Goal: Task Accomplishment & Management: Use online tool/utility

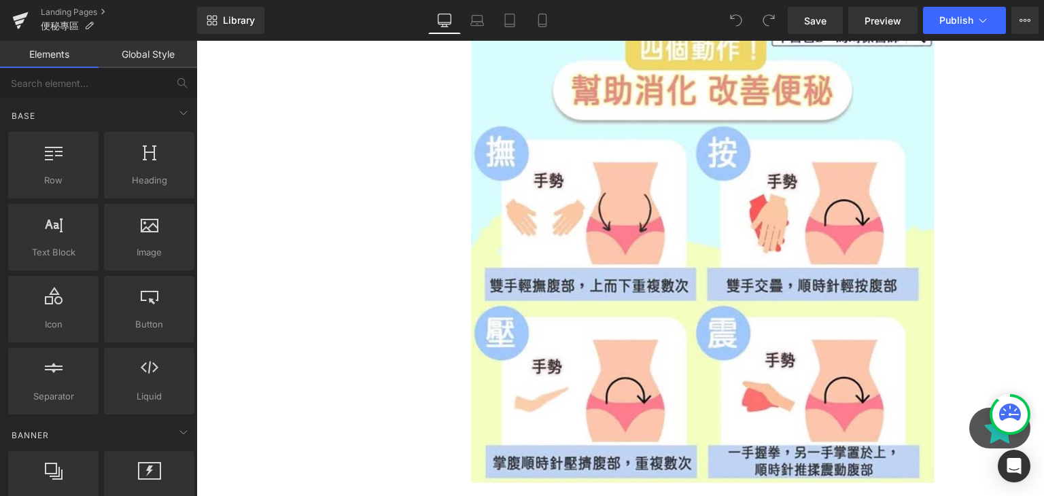
scroll to position [1949, 0]
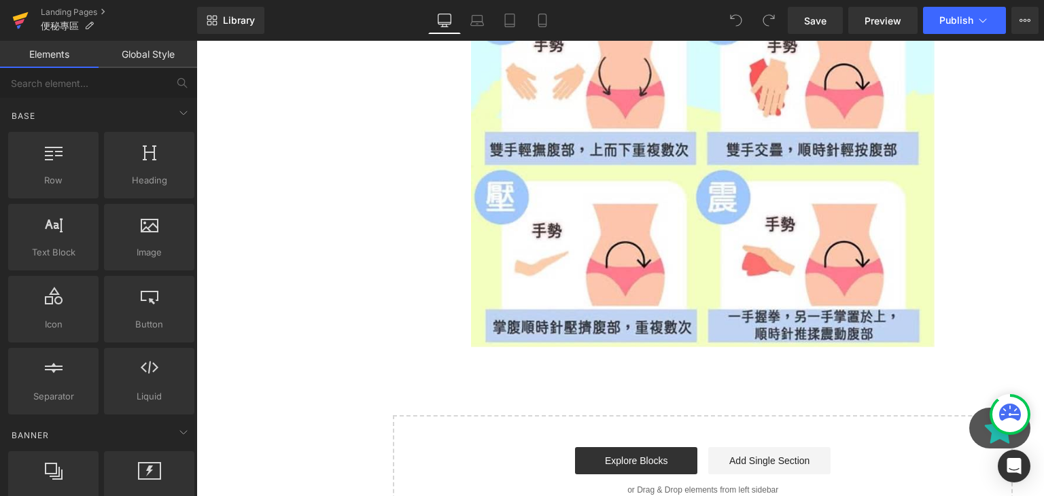
click at [19, 20] on icon at bounding box center [20, 22] width 10 height 6
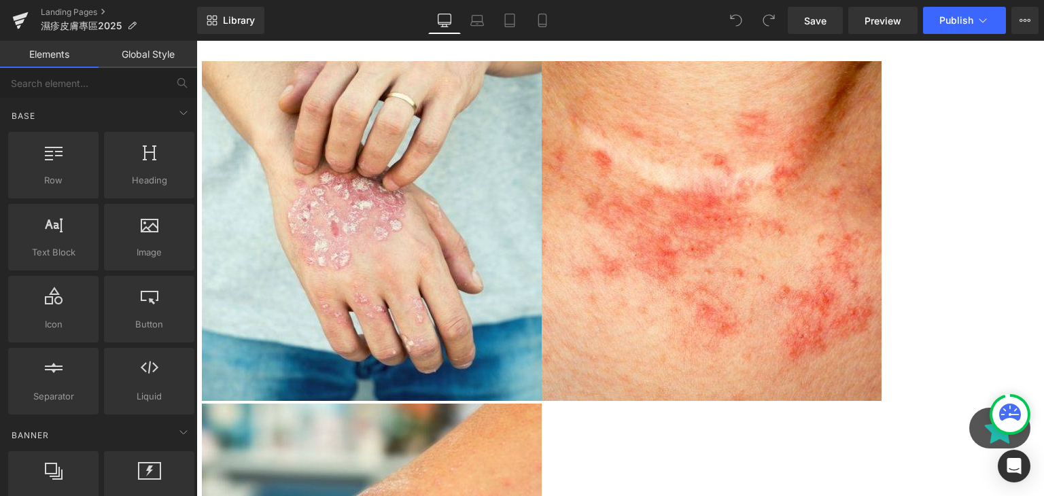
scroll to position [3380, 0]
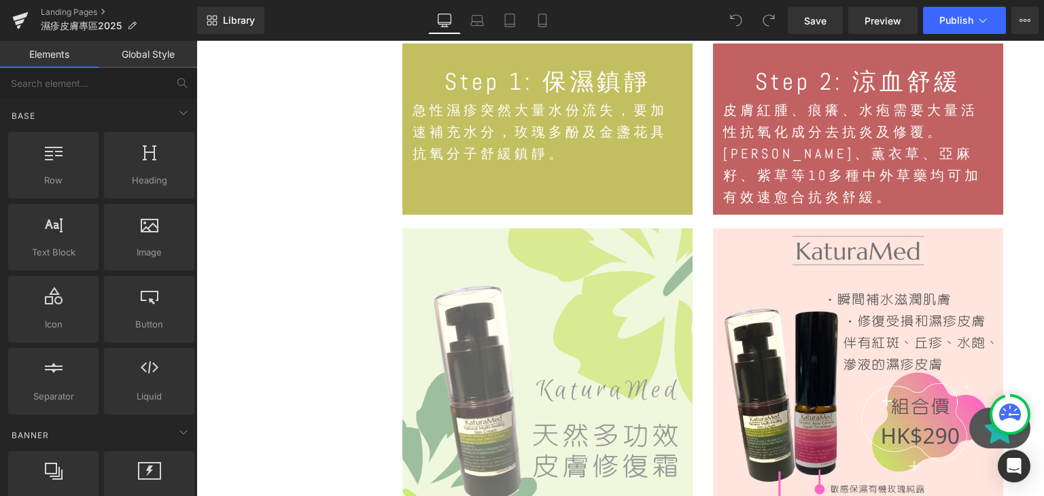
click at [558, 297] on img at bounding box center [548, 373] width 290 height 290
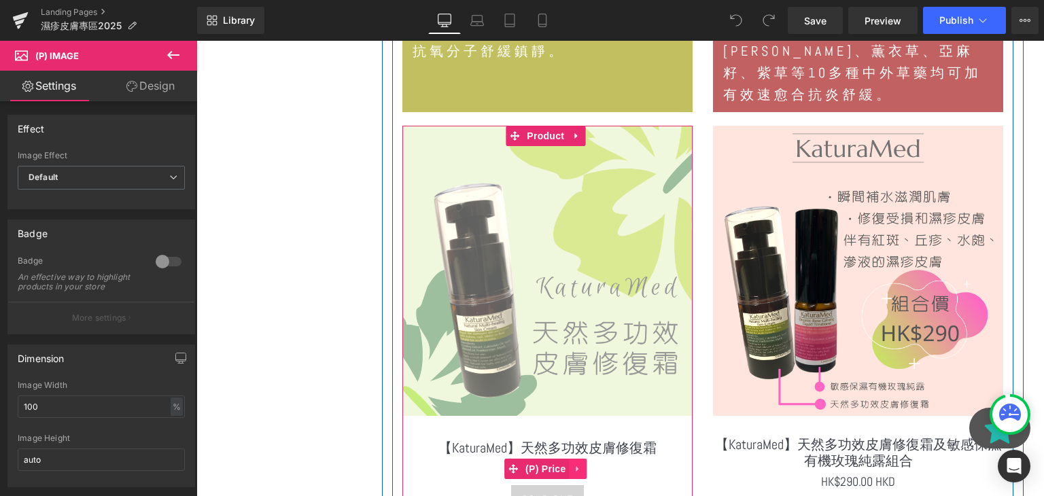
scroll to position [3484, 0]
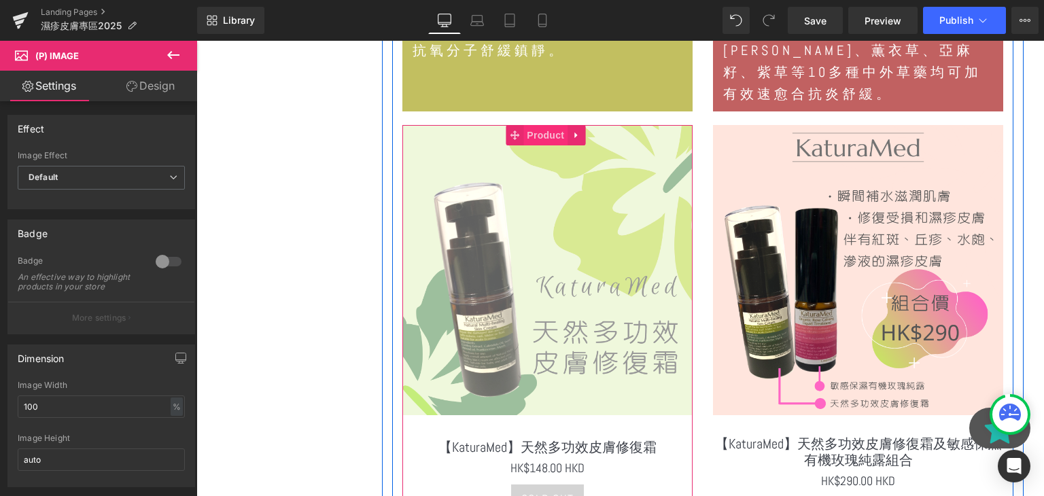
click at [539, 125] on span "Product" at bounding box center [546, 135] width 44 height 20
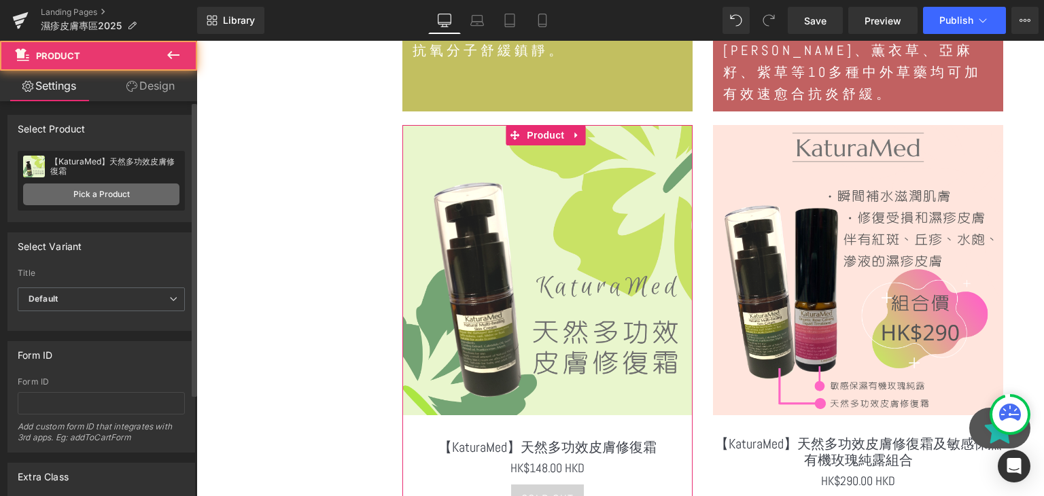
click at [110, 192] on link "Pick a Product" at bounding box center [101, 195] width 156 height 22
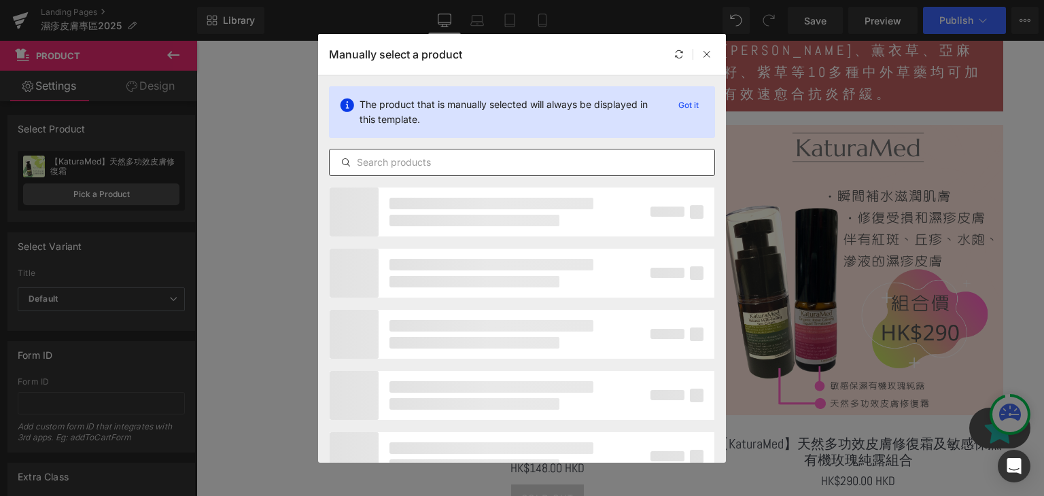
click at [443, 160] on input "text" at bounding box center [522, 162] width 385 height 16
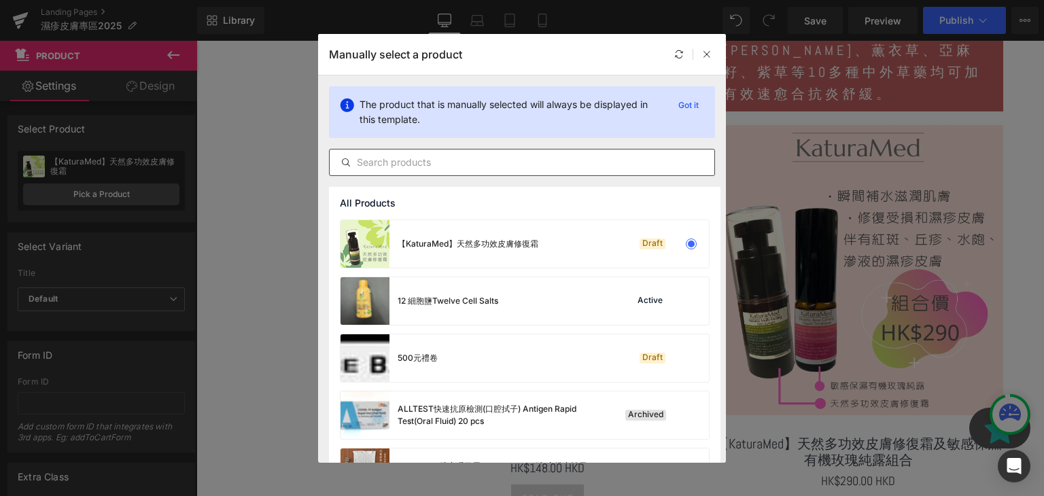
click at [549, 170] on div at bounding box center [522, 162] width 386 height 27
click at [533, 159] on input "text" at bounding box center [522, 162] width 385 height 16
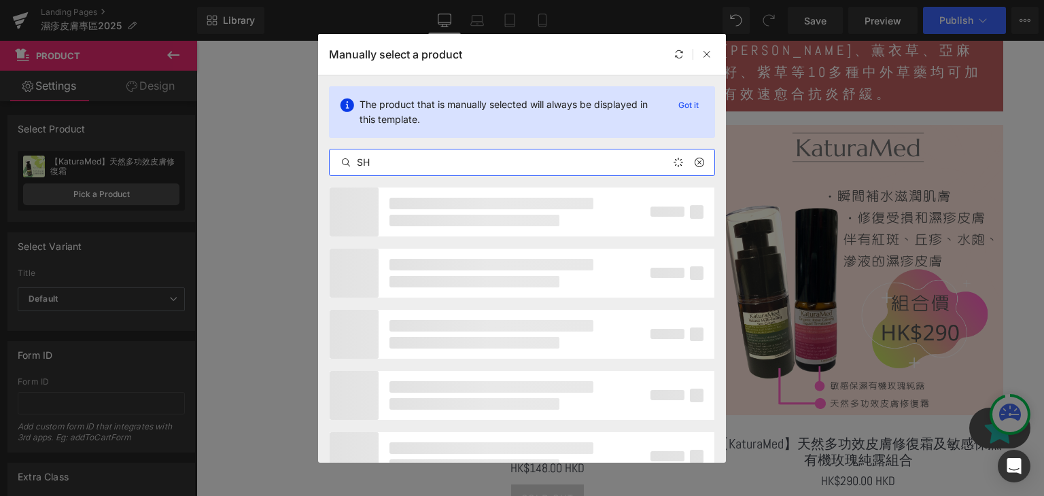
type input "S"
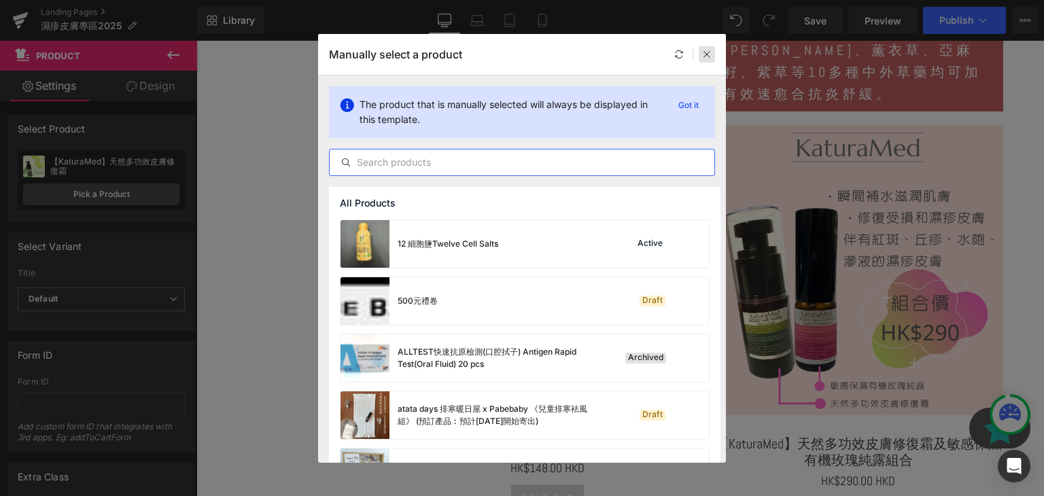
click at [704, 54] on icon at bounding box center [707, 55] width 10 height 10
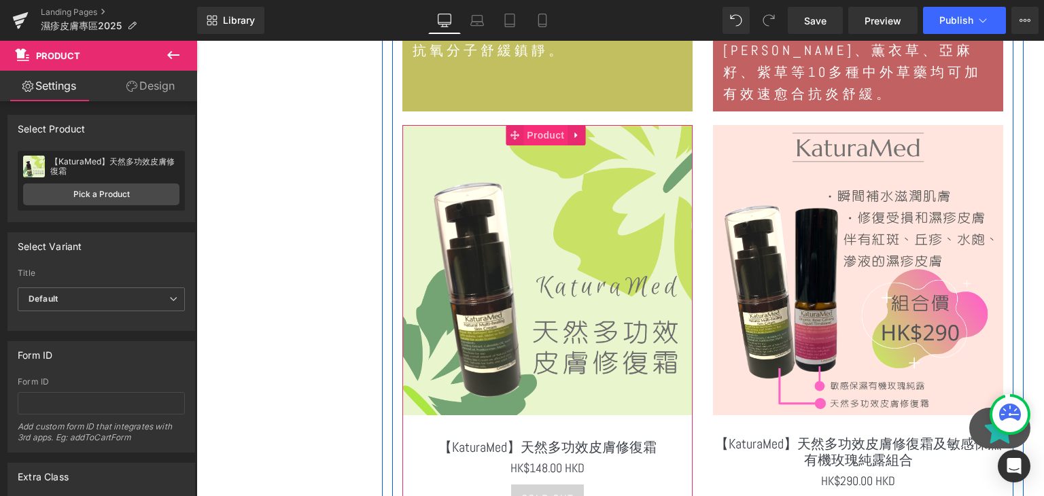
click at [548, 129] on span "Product" at bounding box center [546, 135] width 44 height 20
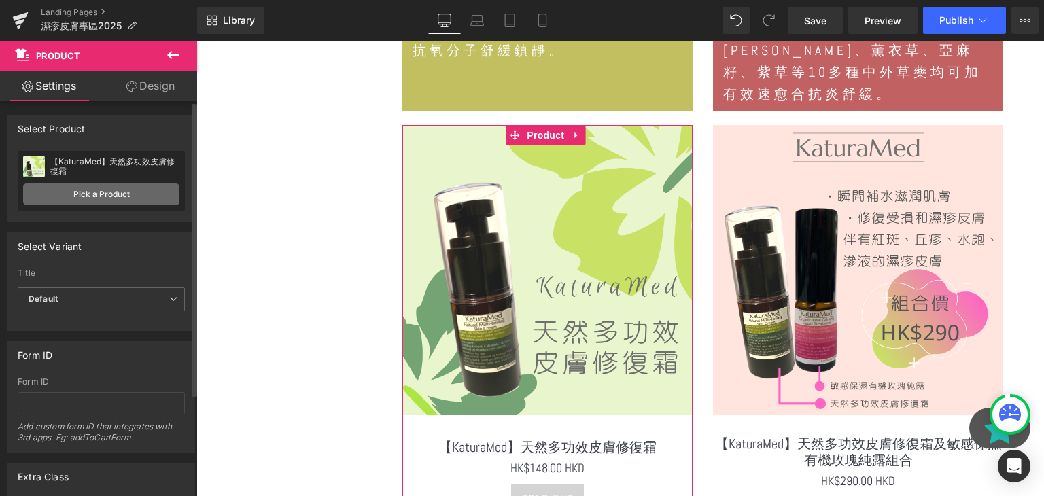
click at [84, 191] on link "Pick a Product" at bounding box center [101, 195] width 156 height 22
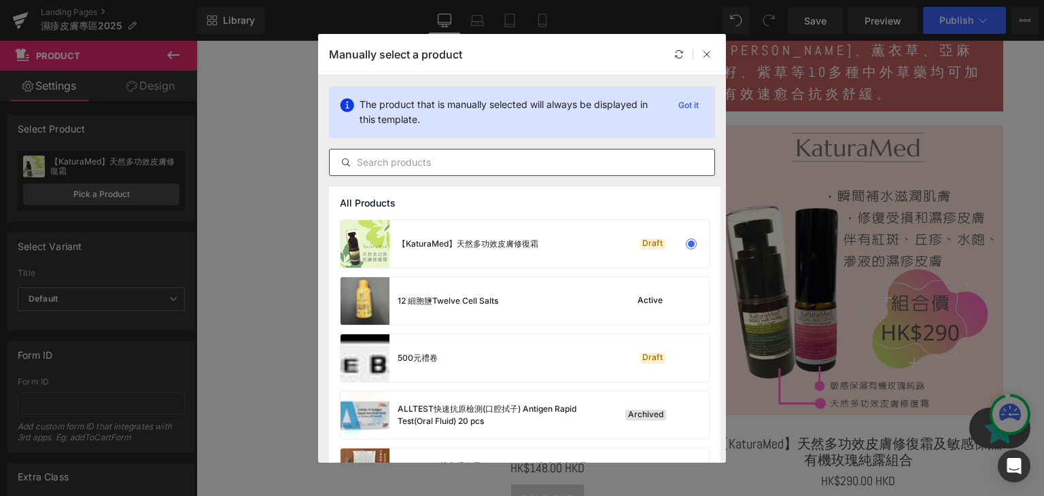
click at [613, 165] on input "text" at bounding box center [522, 162] width 385 height 16
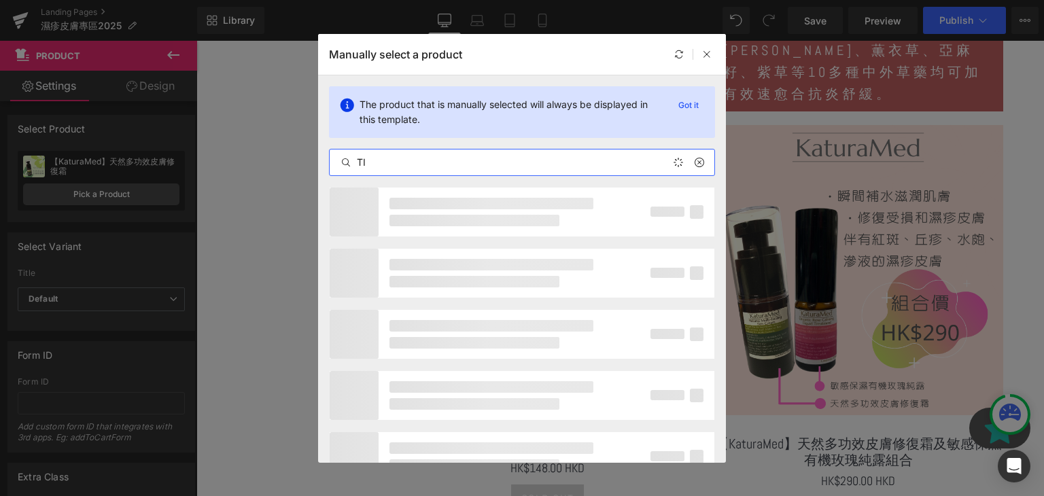
type input "T"
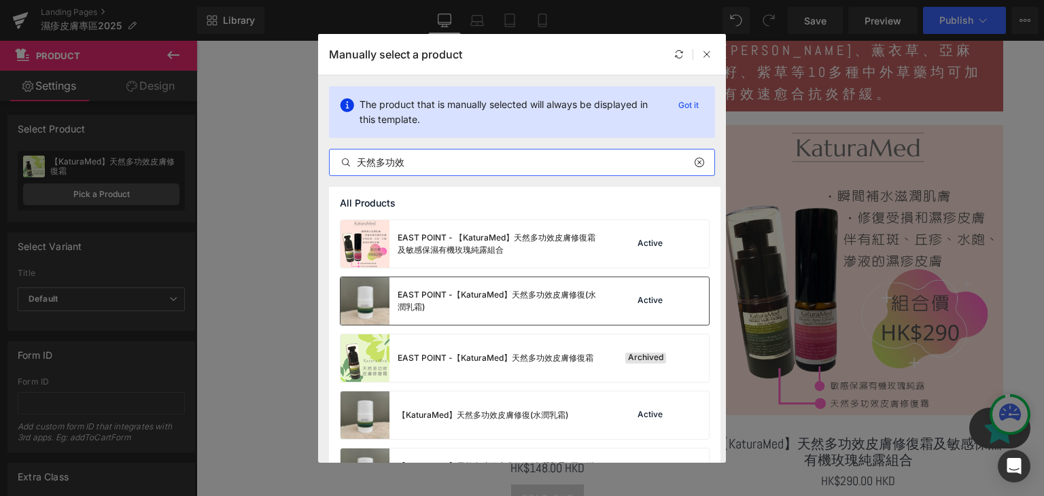
type input "天然多功效"
click at [515, 301] on div "EAST POINT -【KaturaMed】天然多功效皮膚修復(水潤乳霜)" at bounding box center [500, 301] width 204 height 24
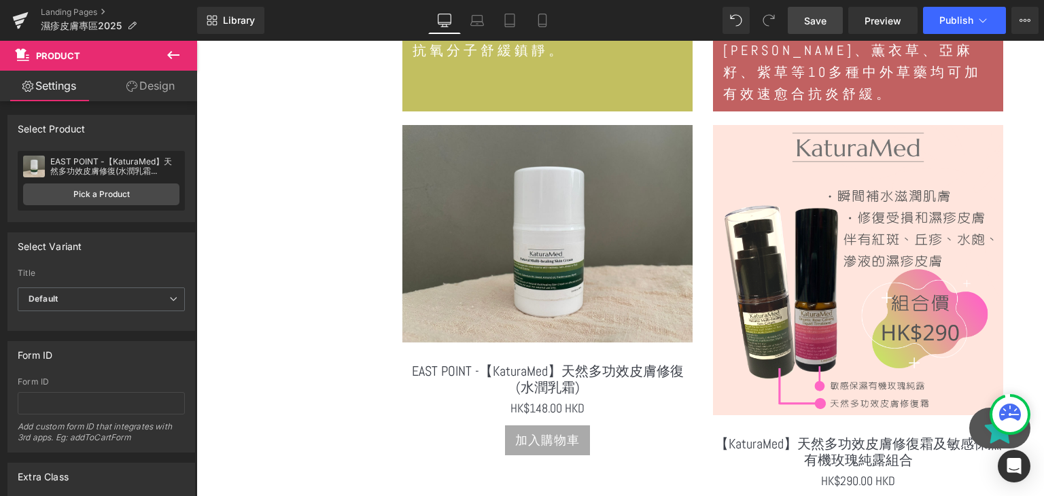
click at [815, 18] on span "Save" at bounding box center [815, 21] width 22 height 14
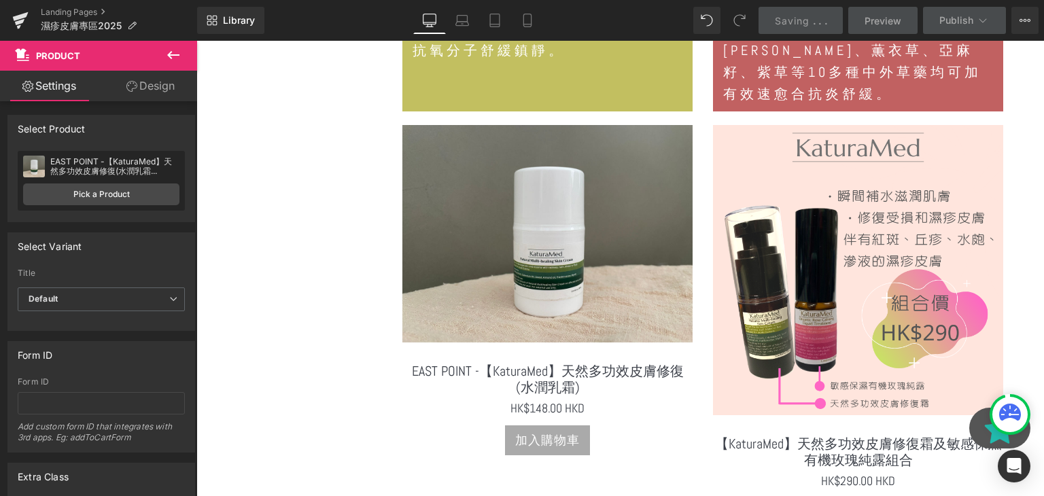
scroll to position [3533, 0]
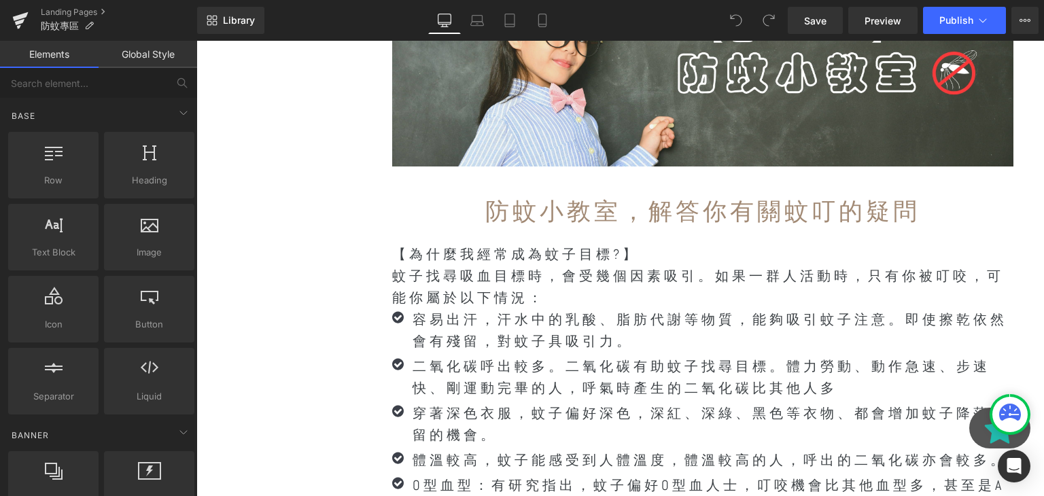
scroll to position [8326, 0]
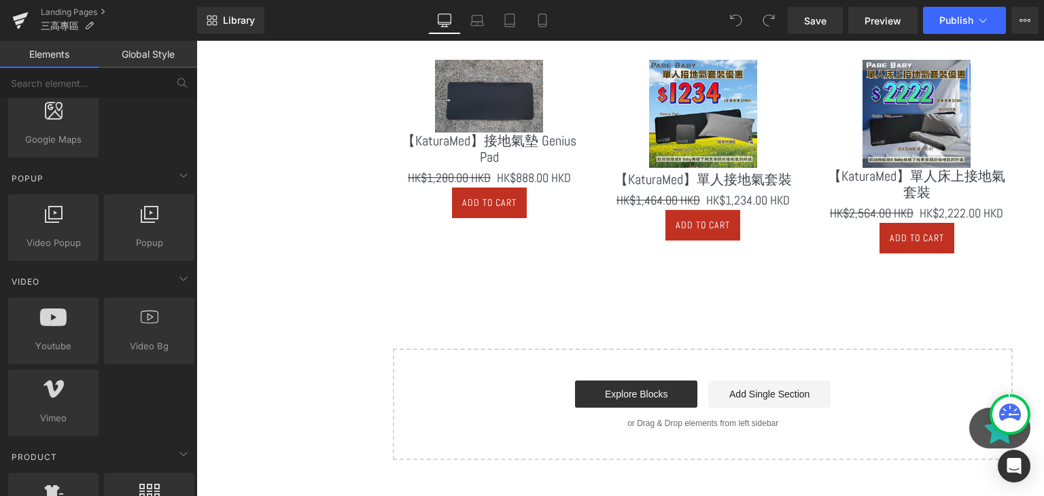
scroll to position [942, 0]
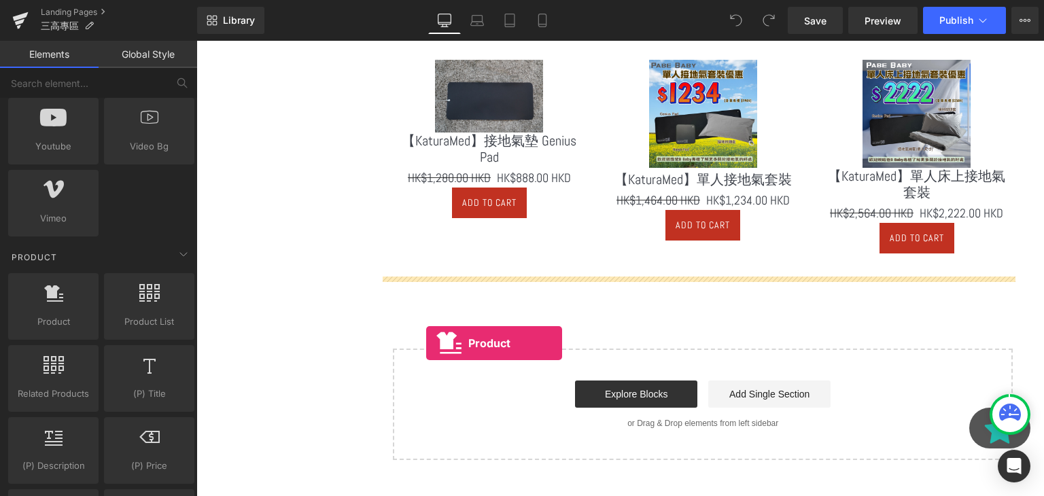
drag, startPoint x: 264, startPoint y: 346, endPoint x: 427, endPoint y: 343, distance: 162.5
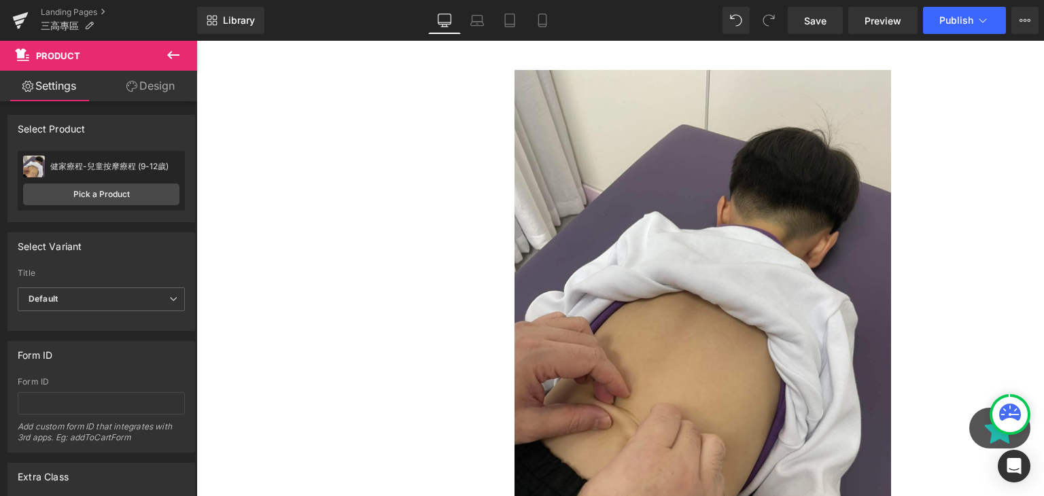
scroll to position [2244, 0]
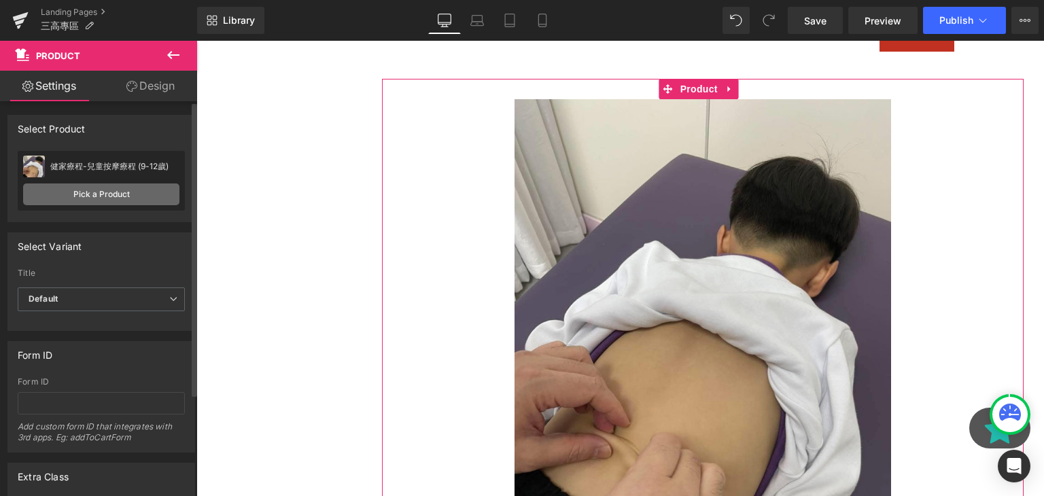
click at [145, 191] on link "Pick a Product" at bounding box center [101, 195] width 156 height 22
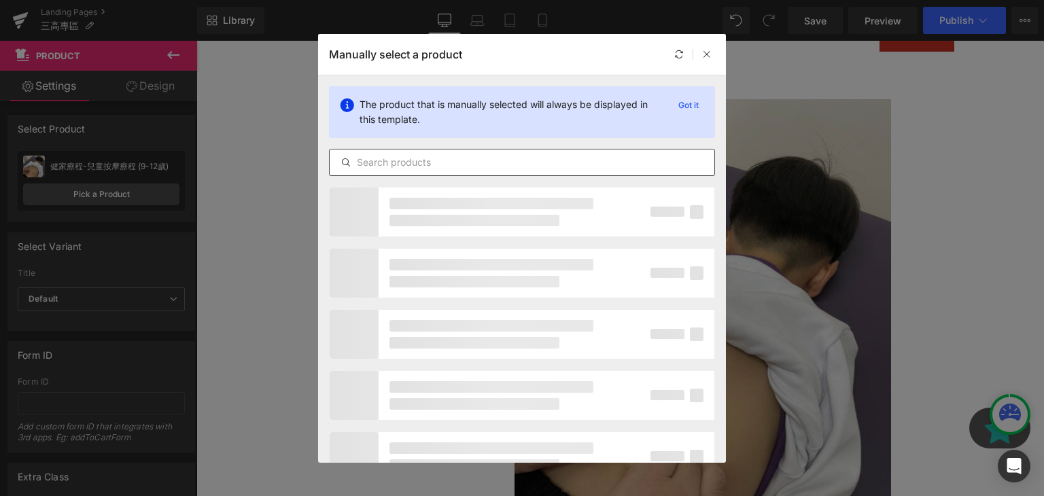
click at [477, 160] on input "text" at bounding box center [522, 162] width 385 height 16
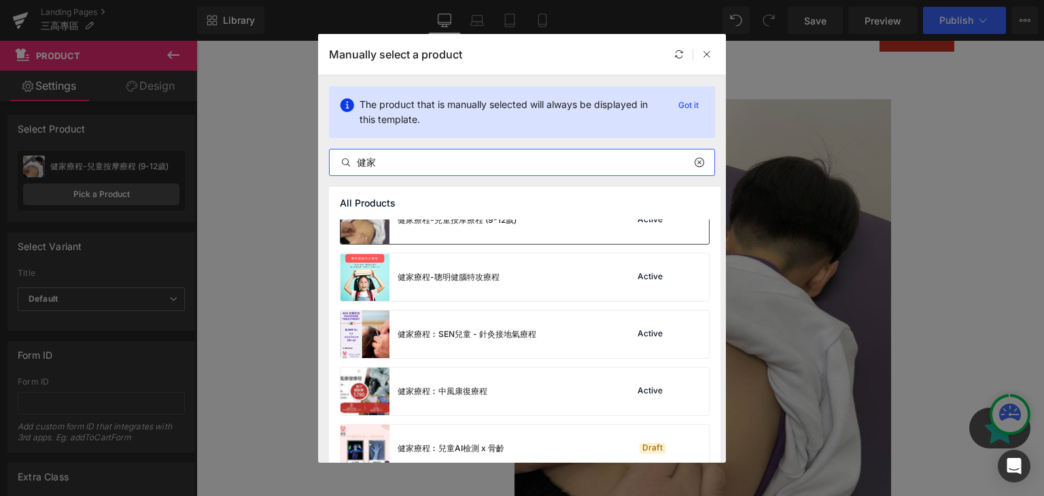
scroll to position [160, 0]
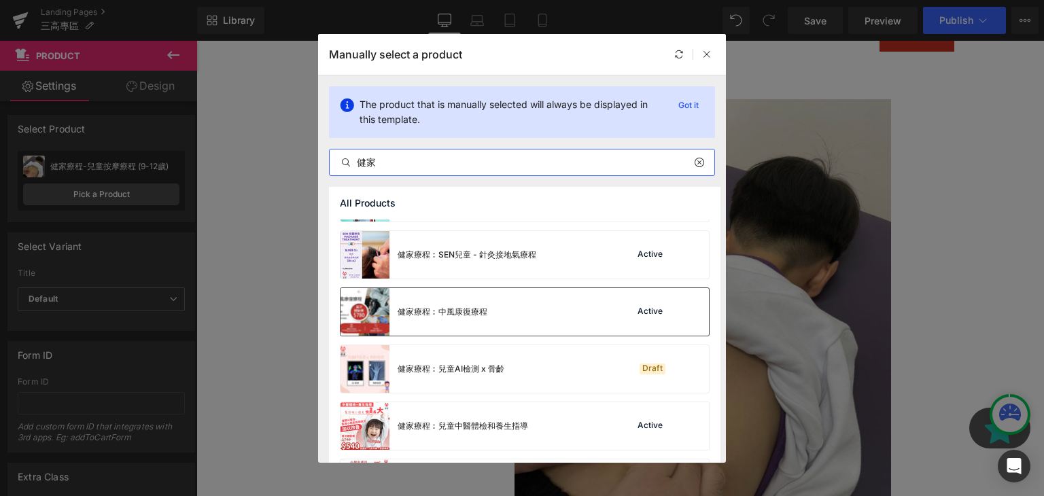
type input "健家"
click at [504, 307] on div "健家療程︰中風康復療程 Active" at bounding box center [525, 312] width 369 height 48
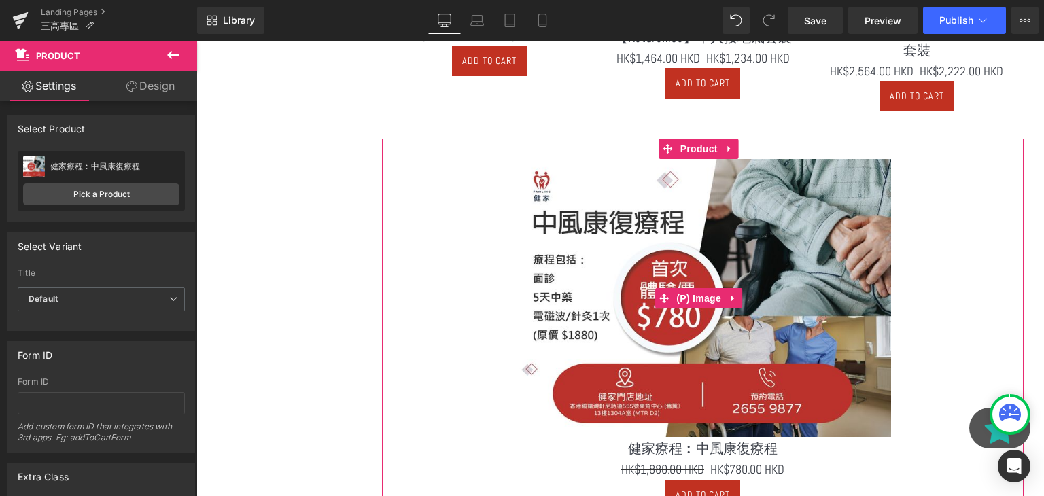
scroll to position [2187, 0]
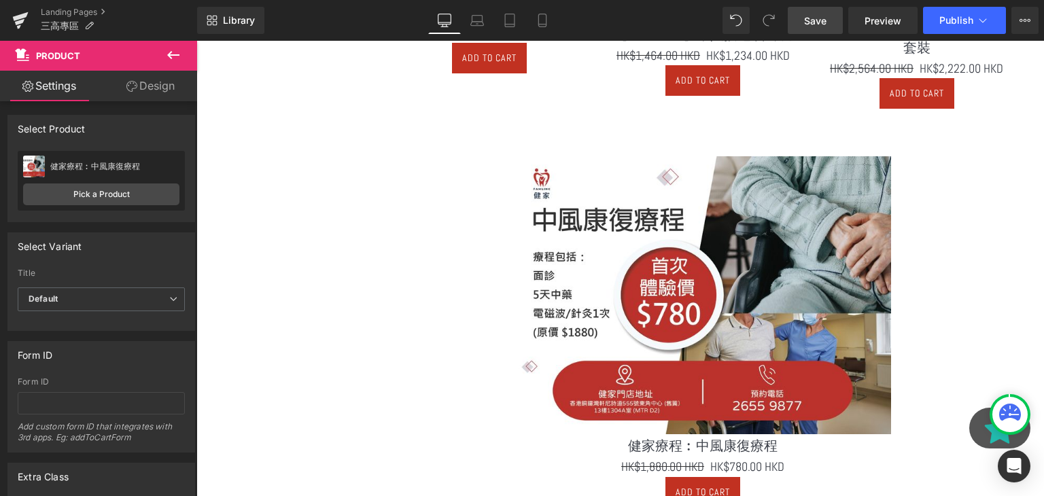
click at [808, 25] on span "Save" at bounding box center [815, 21] width 22 height 14
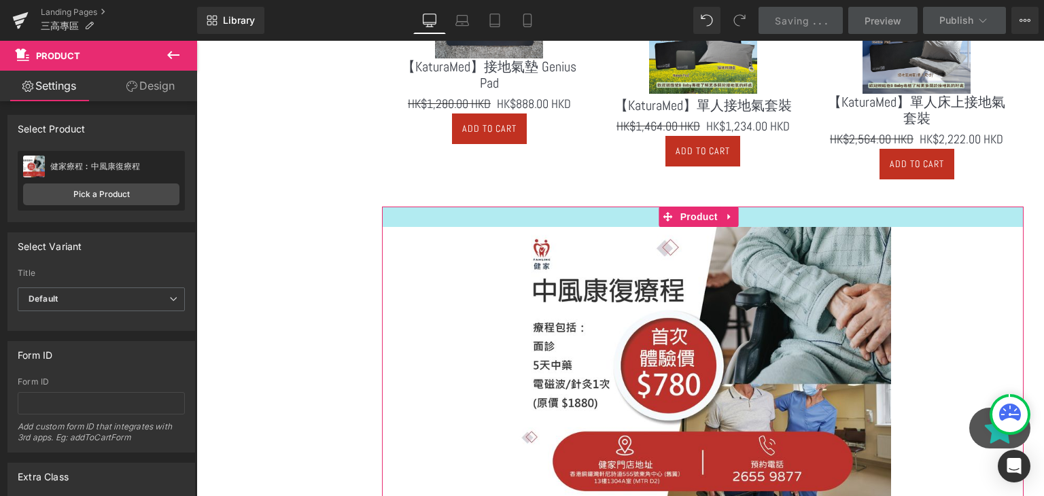
scroll to position [2115, 0]
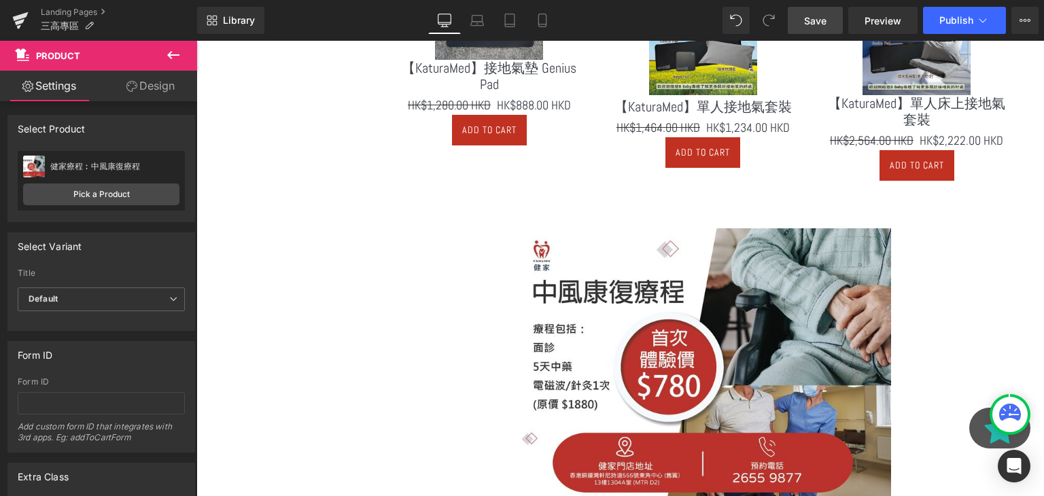
click at [810, 20] on span "Save" at bounding box center [815, 21] width 22 height 14
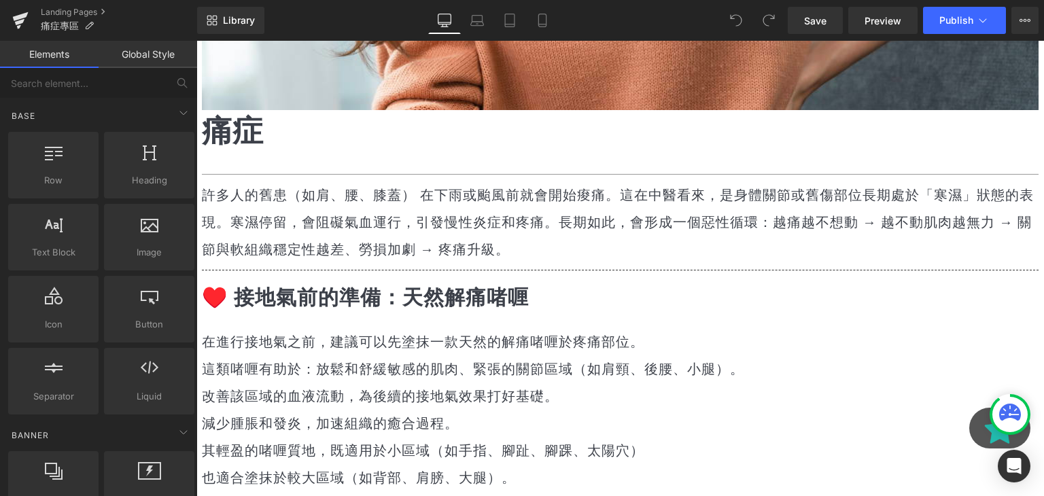
scroll to position [2407, 0]
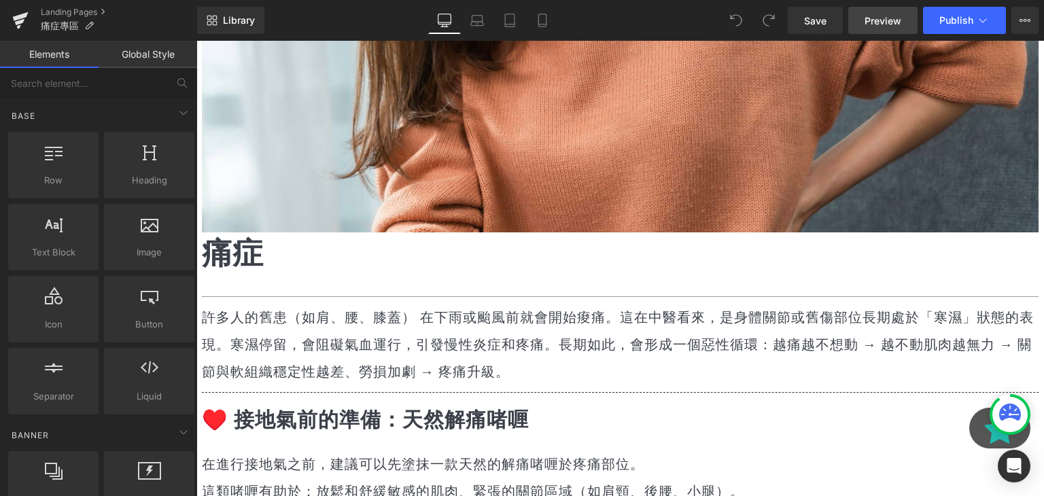
click at [875, 20] on span "Preview" at bounding box center [883, 21] width 37 height 14
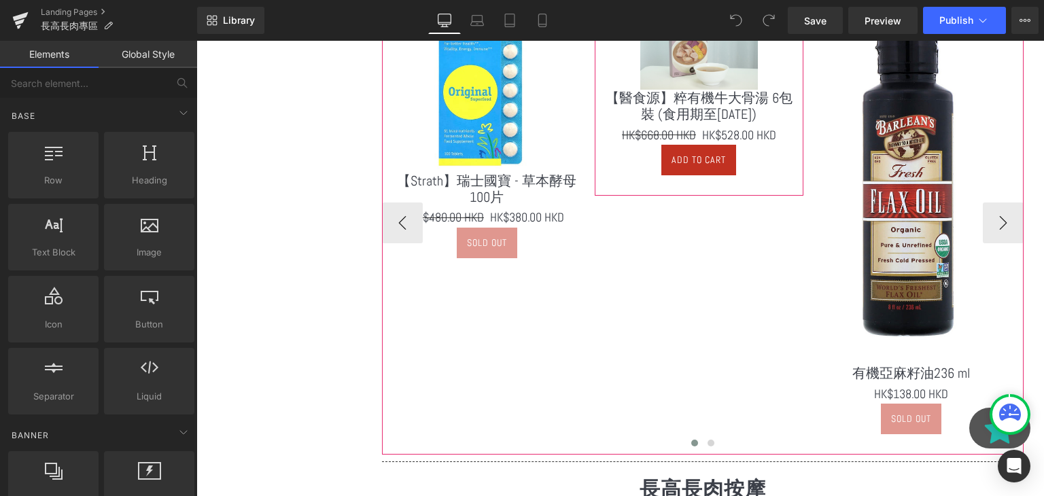
scroll to position [1452, 0]
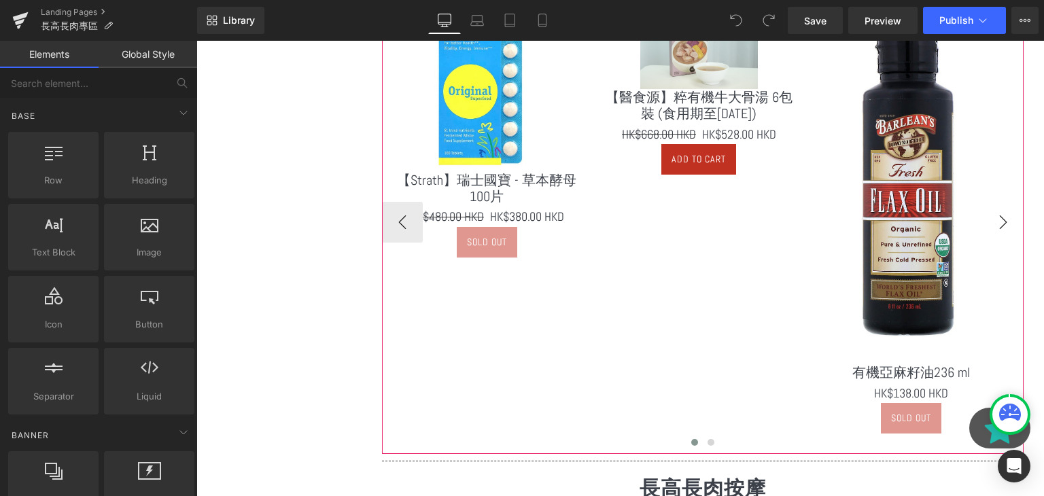
click at [987, 220] on button "›" at bounding box center [1003, 222] width 41 height 41
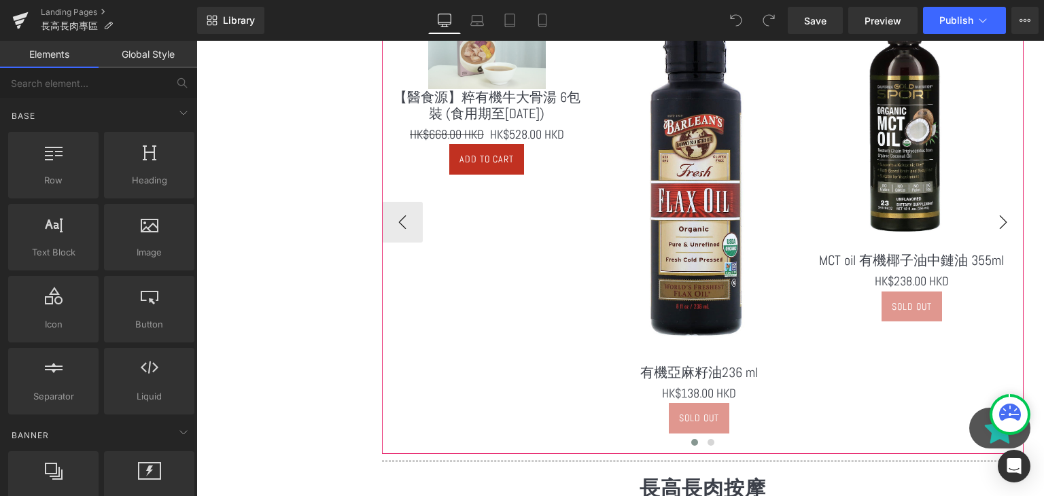
click at [987, 220] on button "›" at bounding box center [1003, 222] width 41 height 41
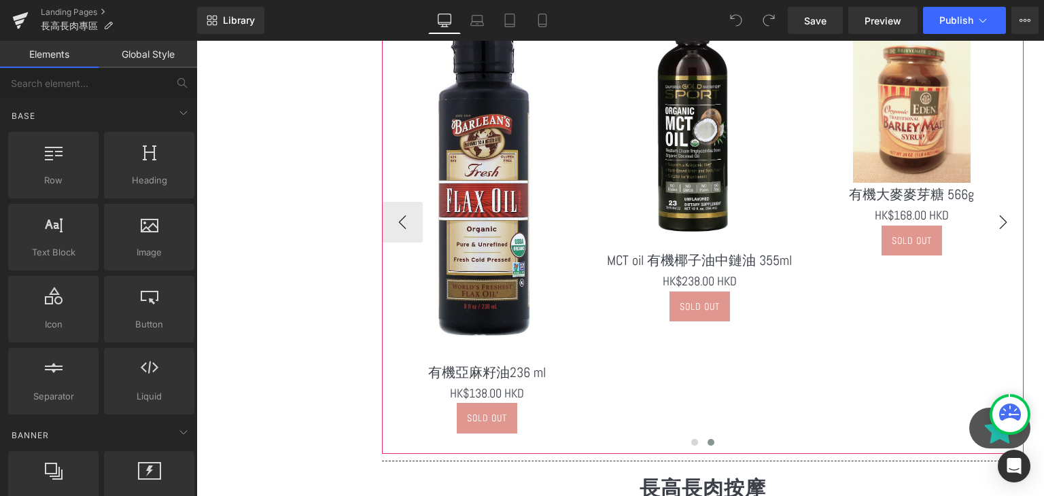
click at [987, 220] on button "›" at bounding box center [1003, 222] width 41 height 41
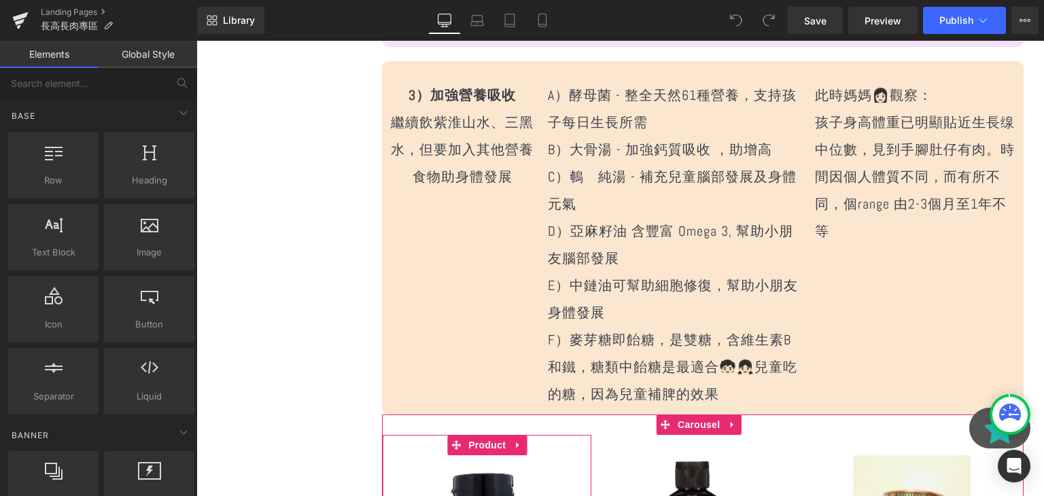
scroll to position [1008, 0]
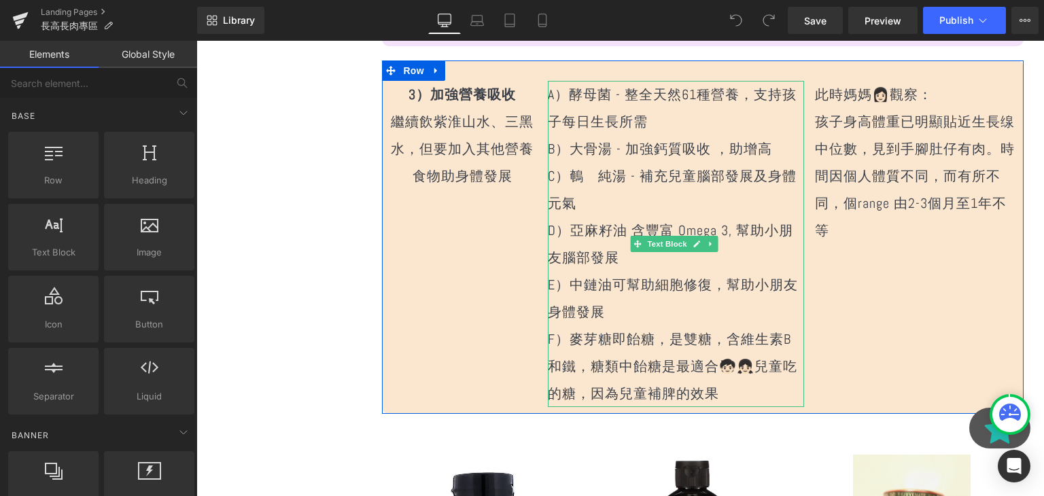
click at [583, 194] on p "C）鵪𪂹純湯 - 補充兒童腦部發展及身體元氣" at bounding box center [676, 189] width 256 height 54
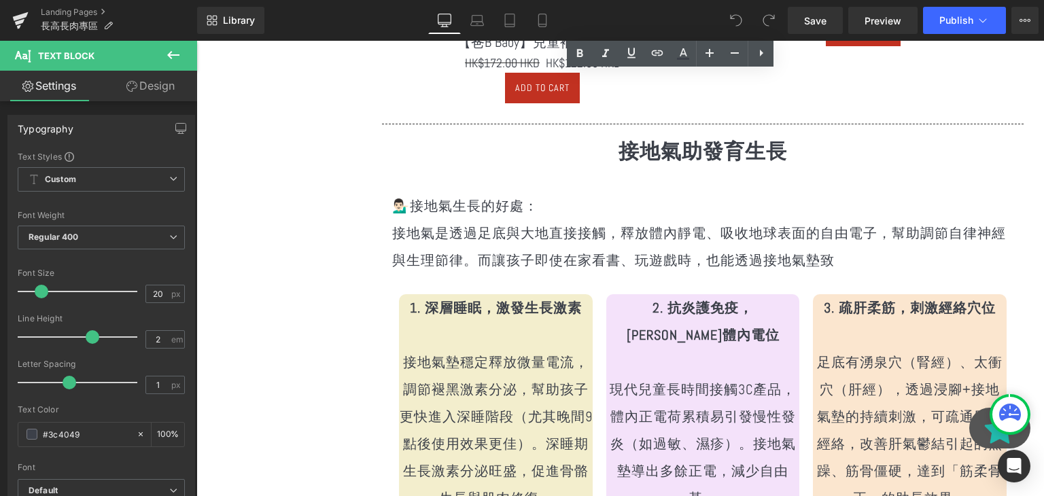
scroll to position [2970, 0]
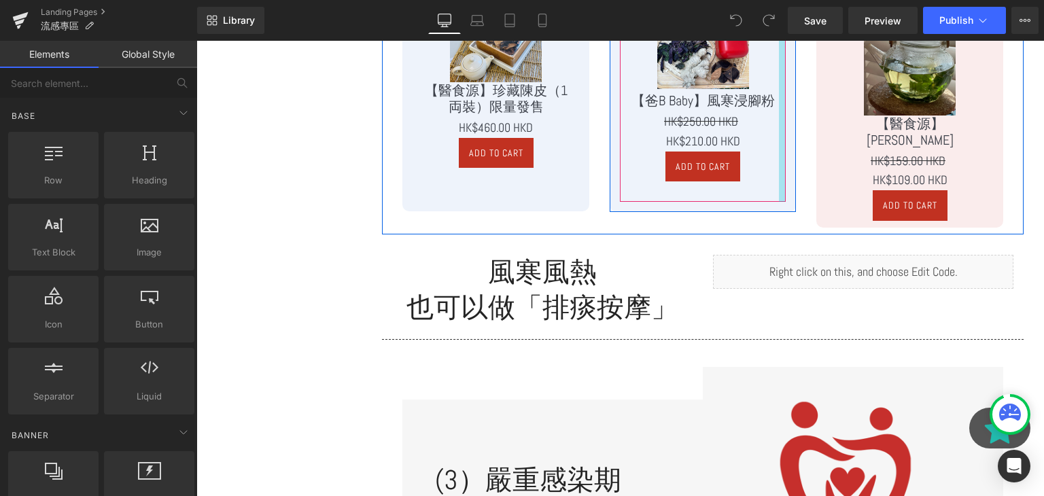
scroll to position [2478, 0]
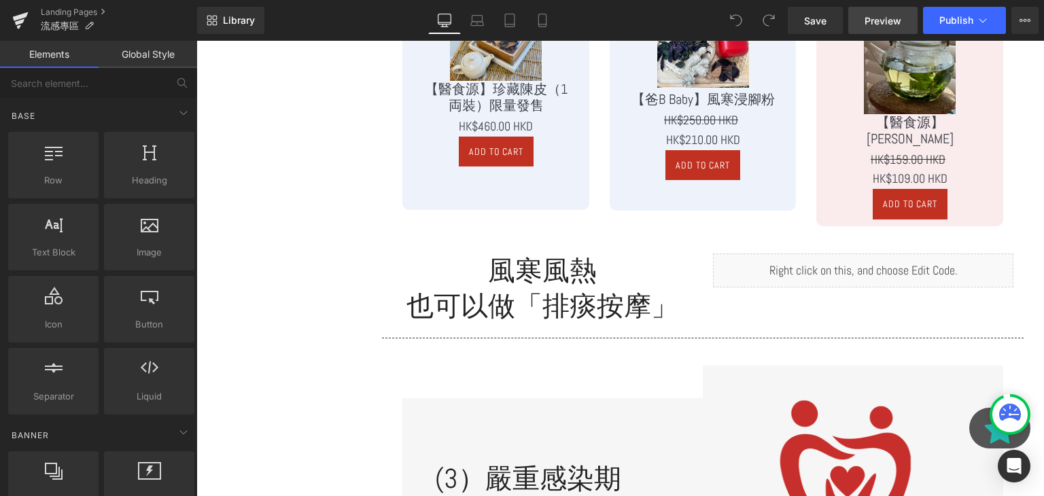
click at [885, 22] on span "Preview" at bounding box center [883, 21] width 37 height 14
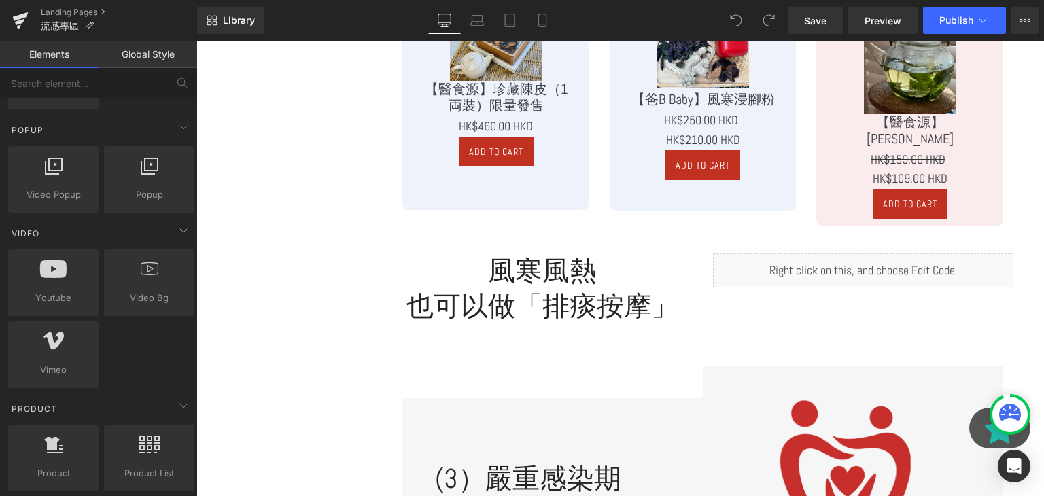
scroll to position [793, 0]
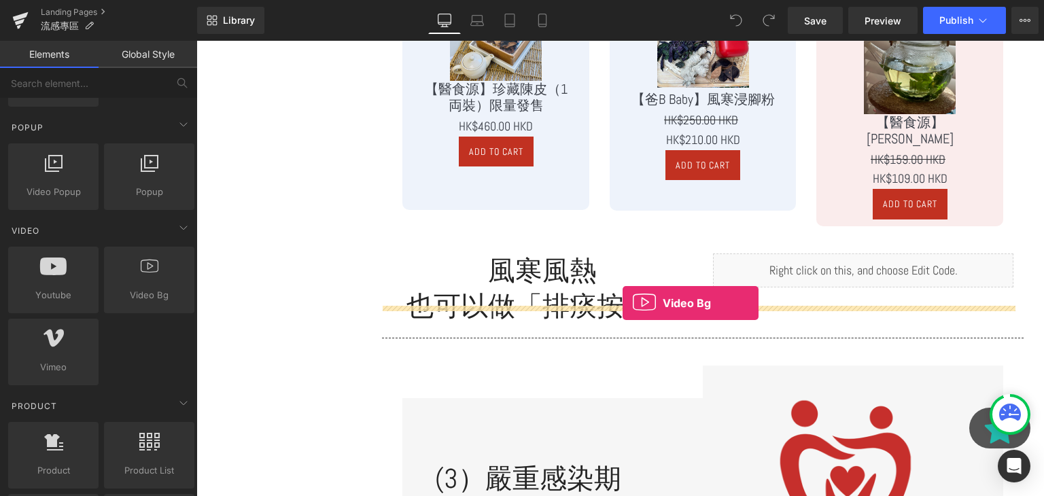
drag, startPoint x: 320, startPoint y: 326, endPoint x: 624, endPoint y: 303, distance: 305.4
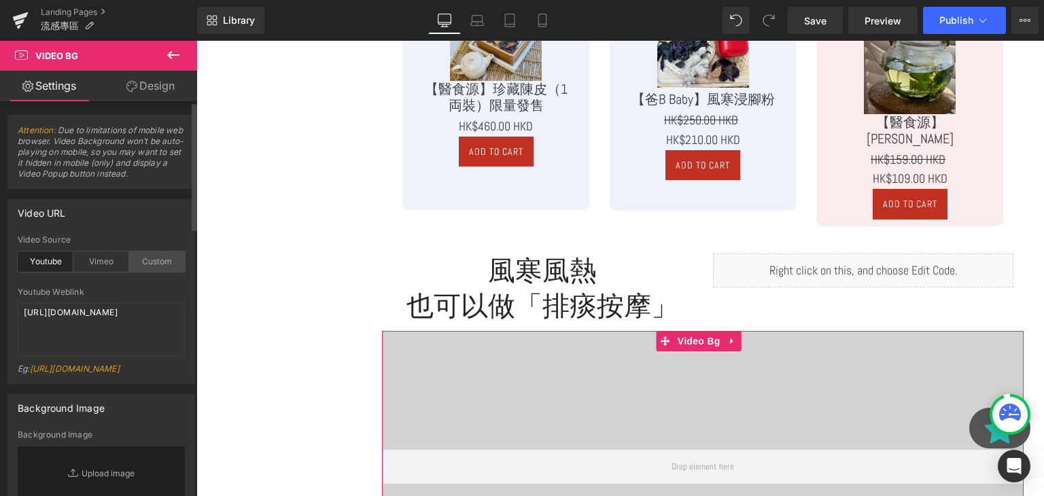
click at [148, 256] on div "Custom" at bounding box center [157, 262] width 56 height 20
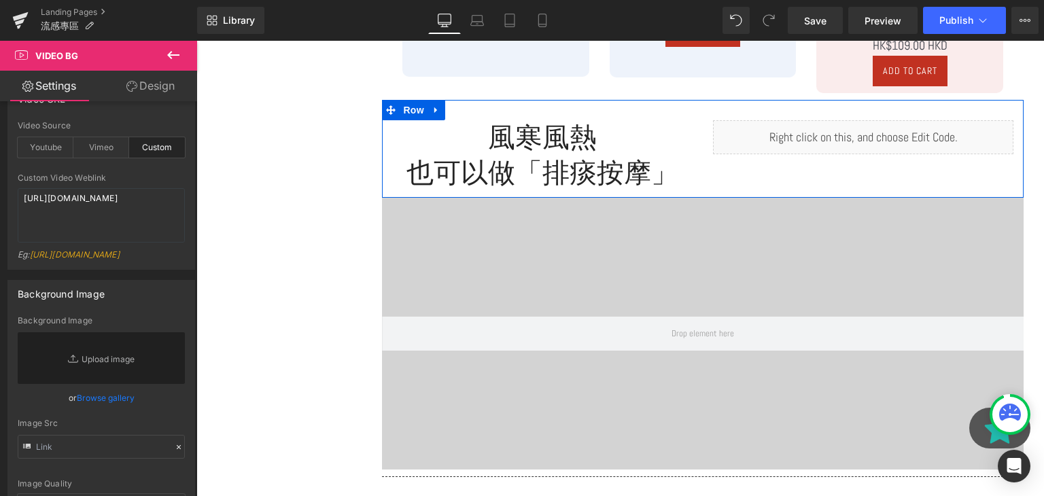
scroll to position [2610, 0]
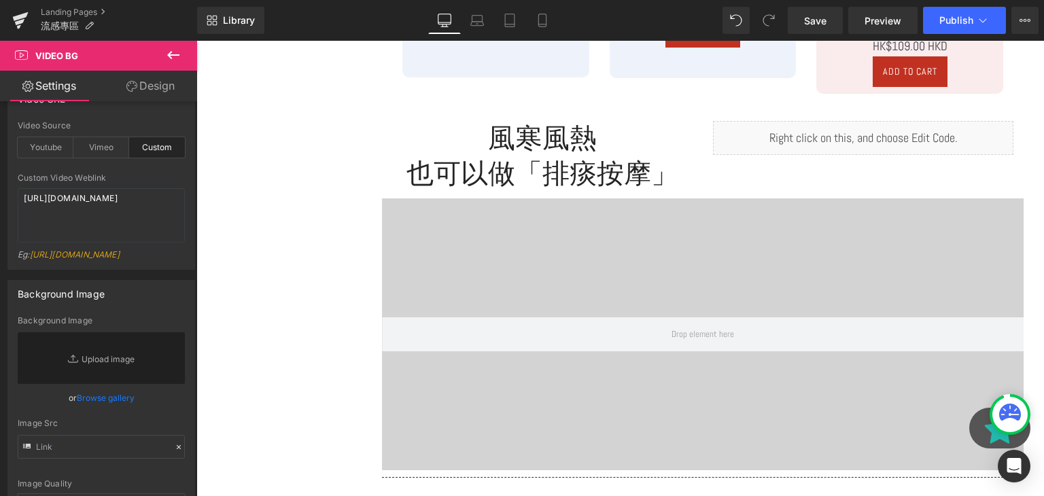
click at [726, 206] on icon at bounding box center [725, 208] width 2 height 5
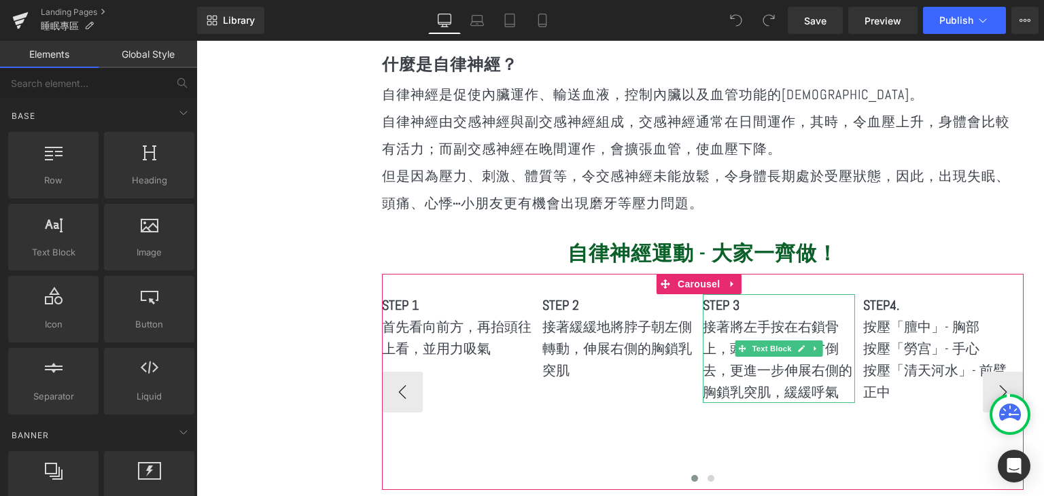
scroll to position [2274, 0]
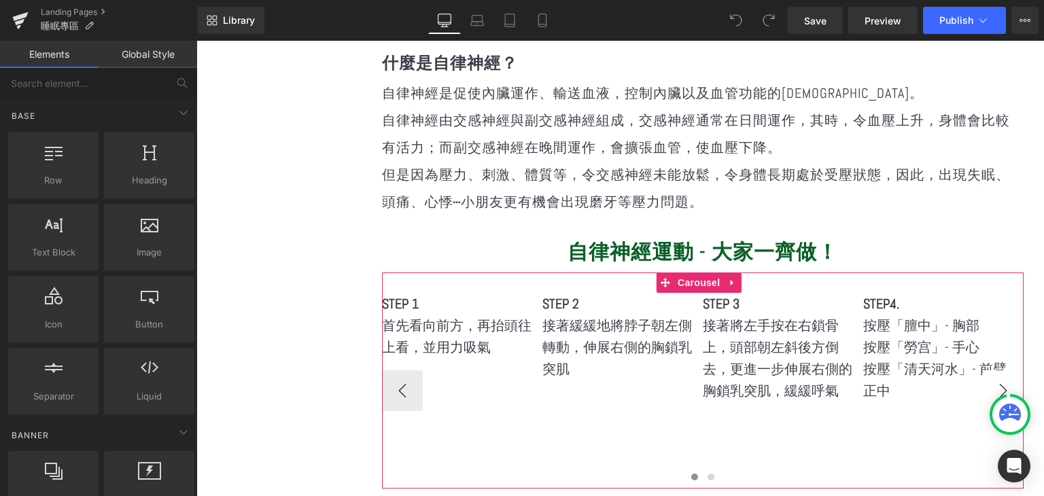
click at [989, 371] on button "›" at bounding box center [1003, 391] width 41 height 41
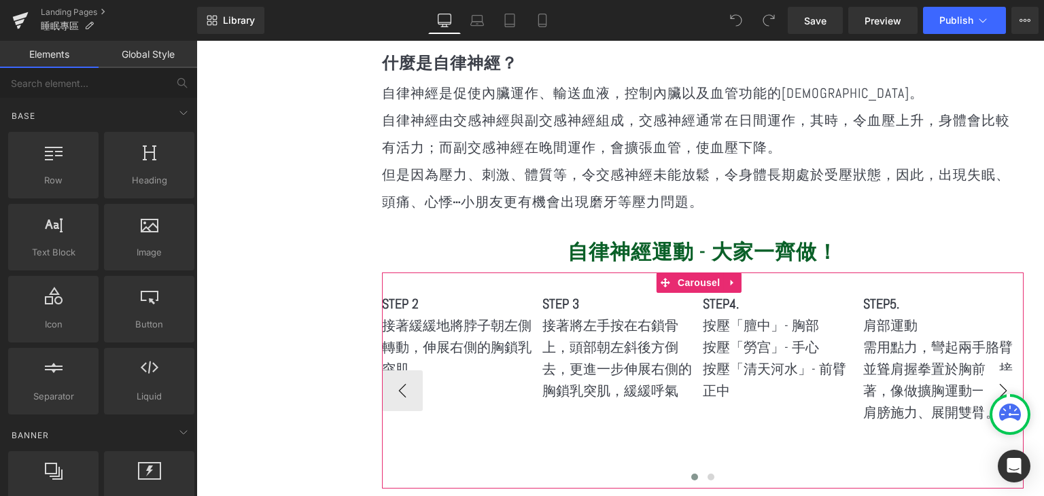
click at [989, 371] on button "›" at bounding box center [1003, 391] width 41 height 41
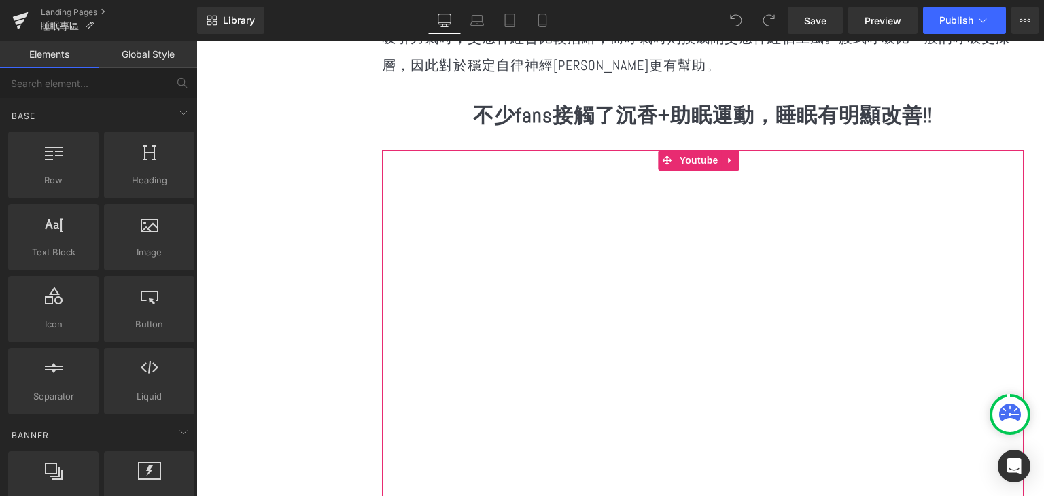
scroll to position [2777, 0]
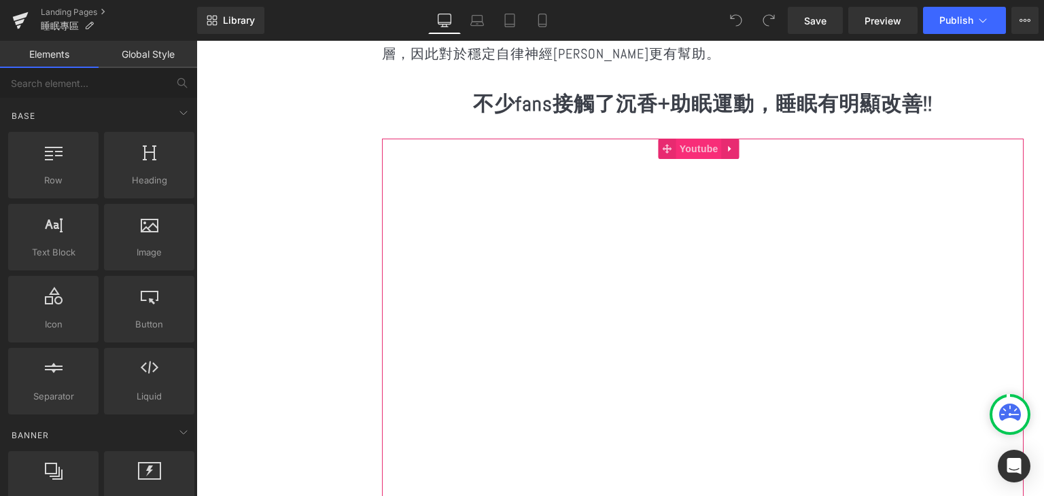
click at [688, 139] on span "Youtube" at bounding box center [700, 149] width 46 height 20
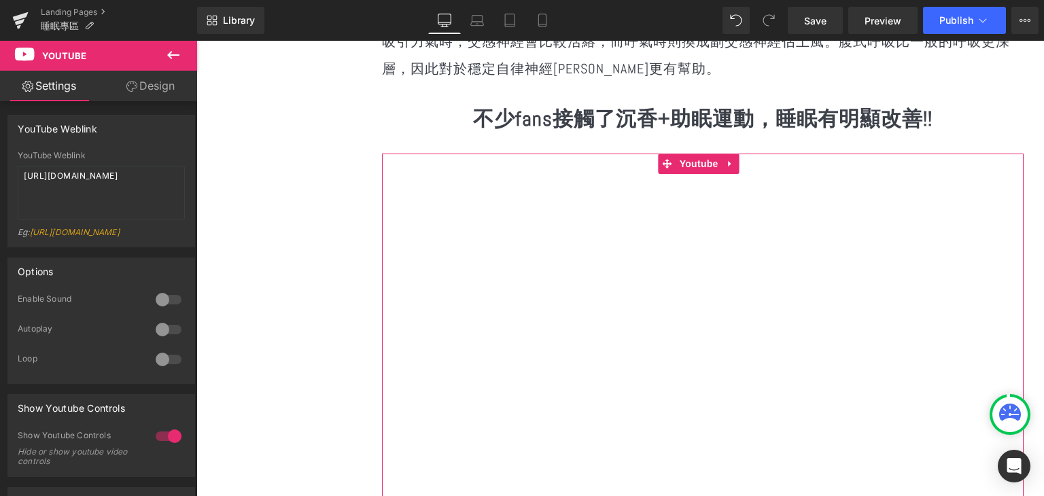
scroll to position [2762, 0]
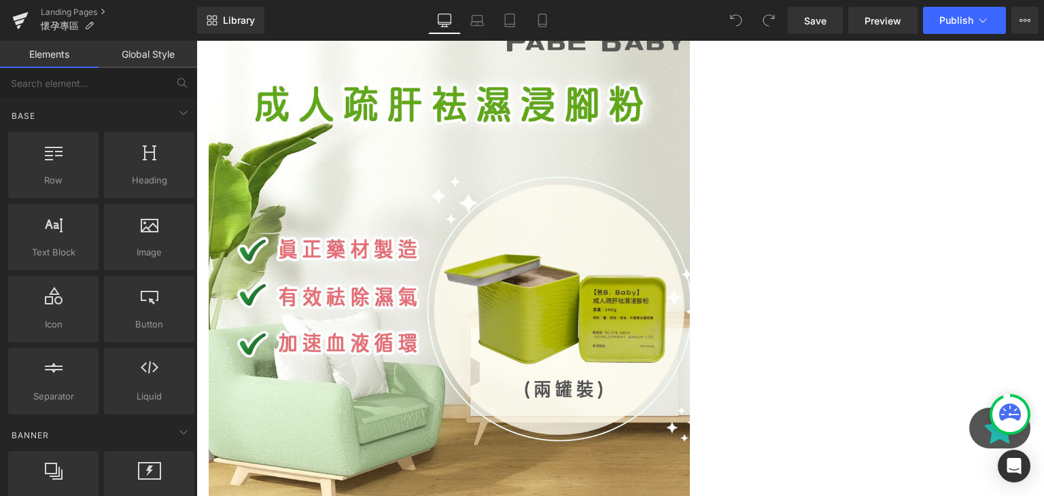
scroll to position [5046, 0]
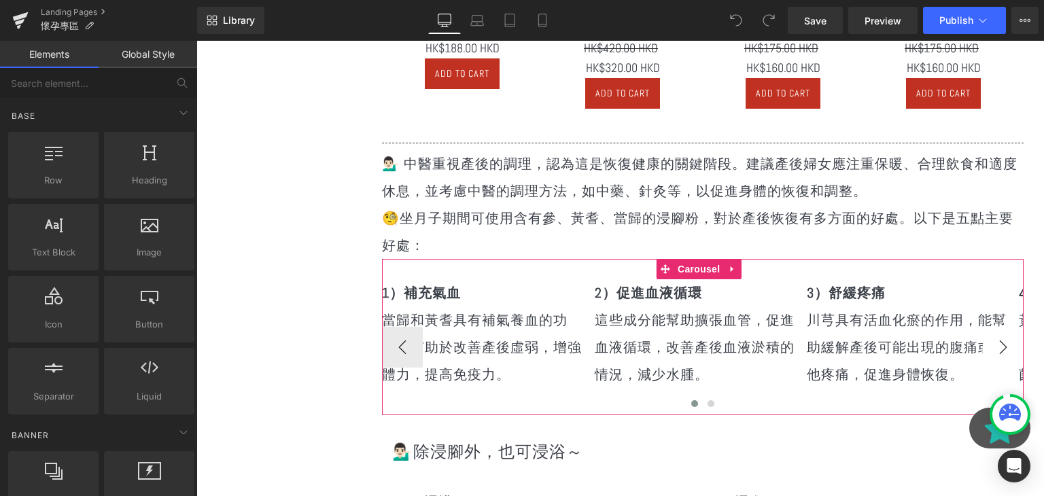
click at [983, 327] on button "›" at bounding box center [1003, 347] width 41 height 41
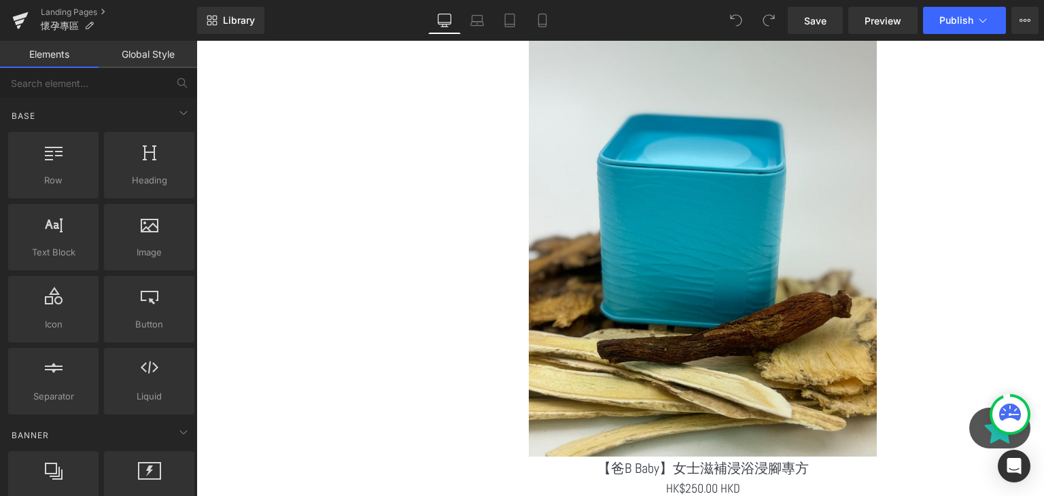
scroll to position [5714, 0]
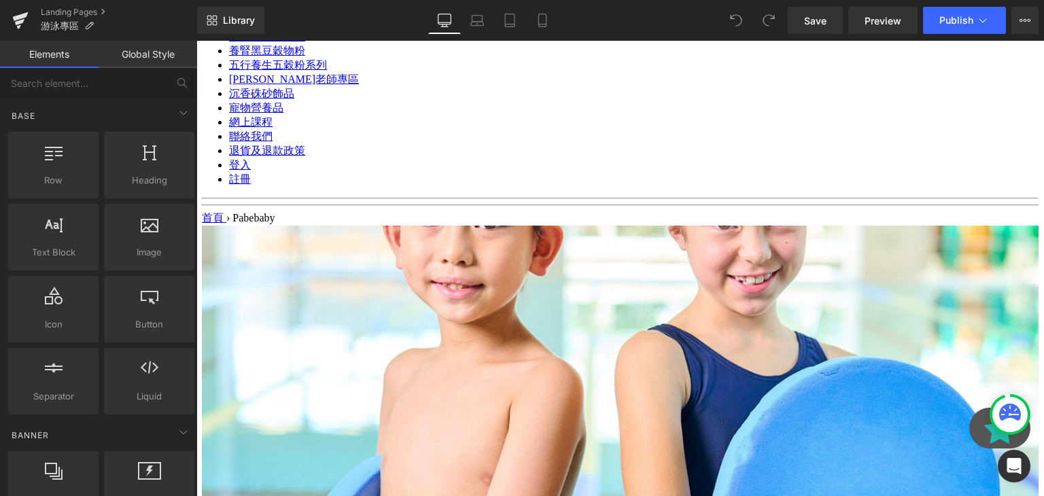
scroll to position [2140, 0]
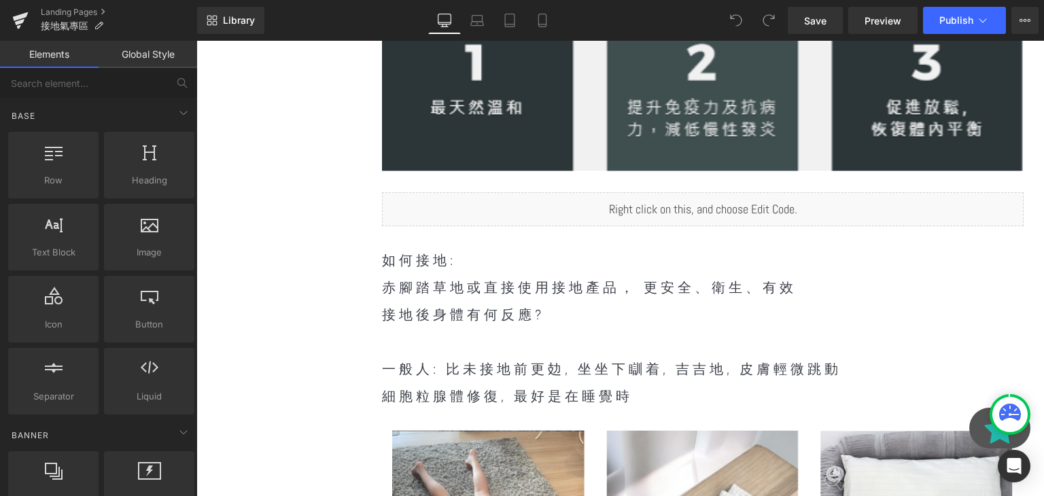
scroll to position [895, 0]
click at [869, 17] on span "Preview" at bounding box center [883, 21] width 37 height 14
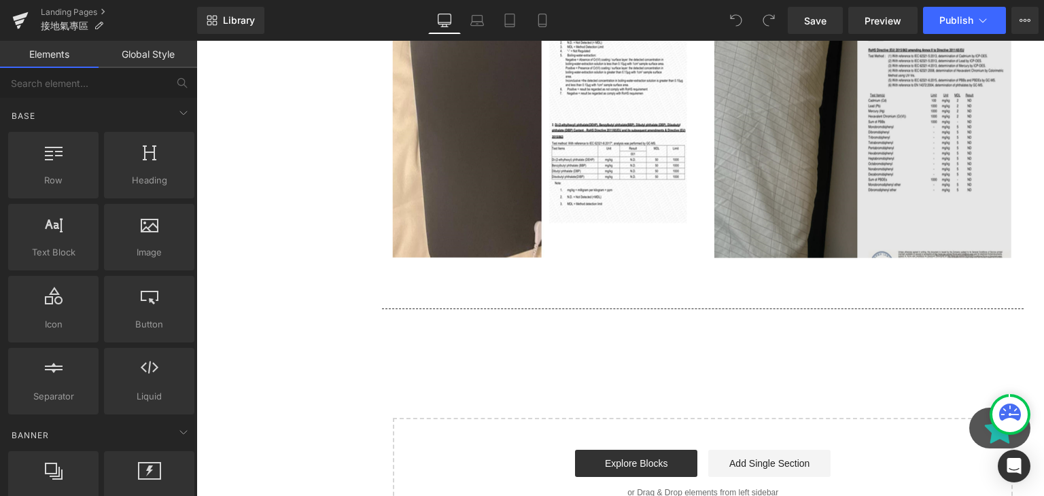
scroll to position [3141, 0]
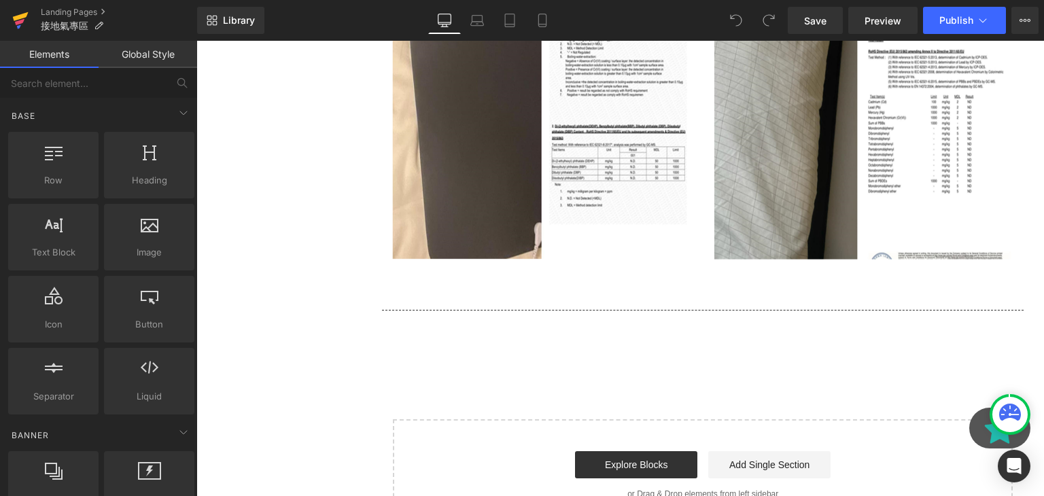
click at [16, 20] on icon at bounding box center [21, 16] width 16 height 9
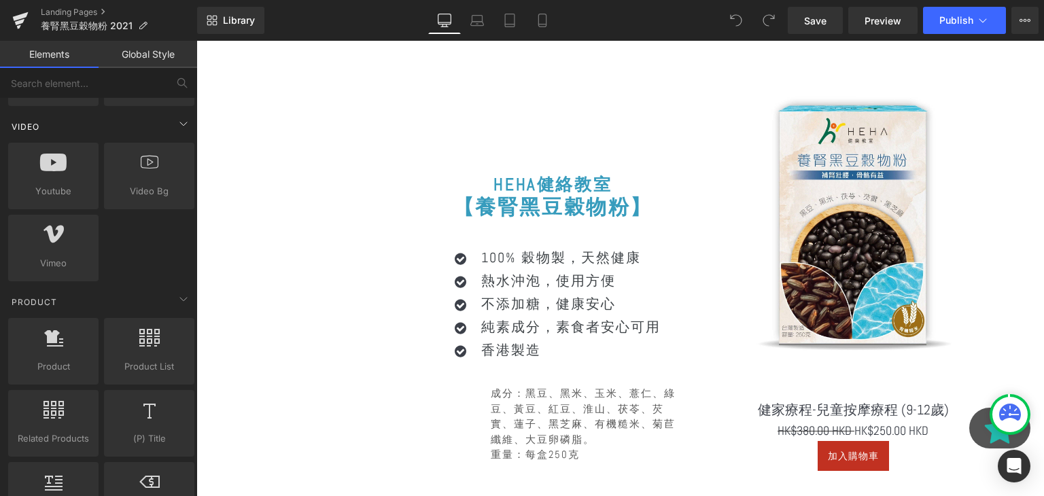
scroll to position [927, 0]
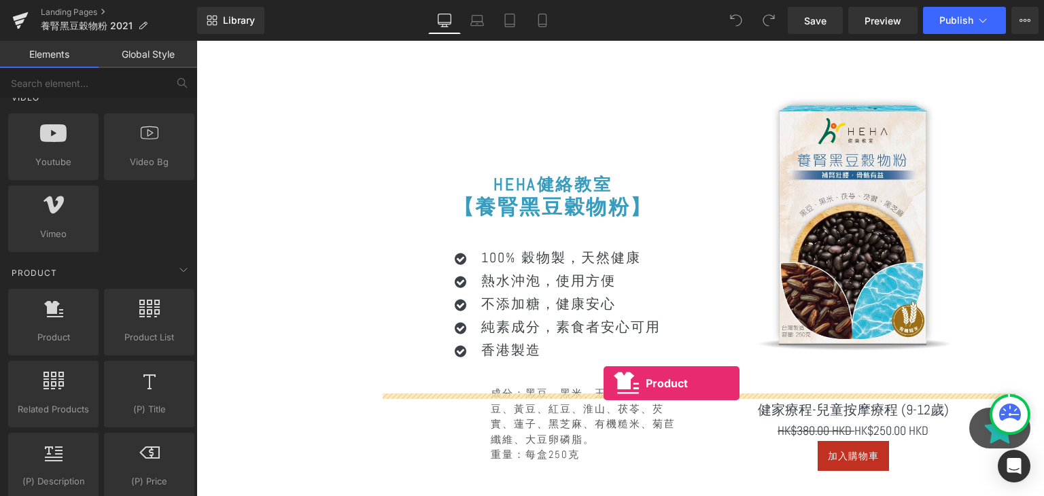
drag, startPoint x: 255, startPoint y: 361, endPoint x: 619, endPoint y: 381, distance: 364.3
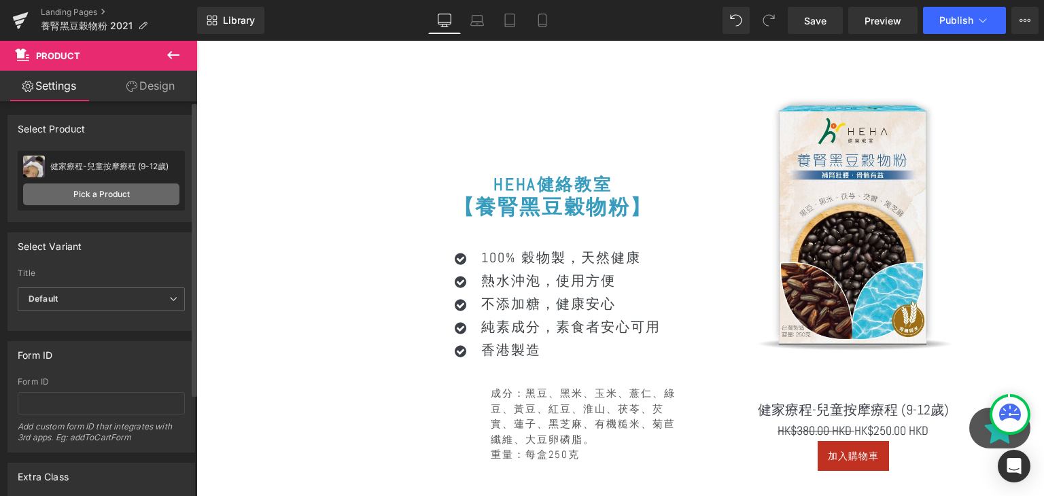
click at [122, 184] on link "Pick a Product" at bounding box center [101, 195] width 156 height 22
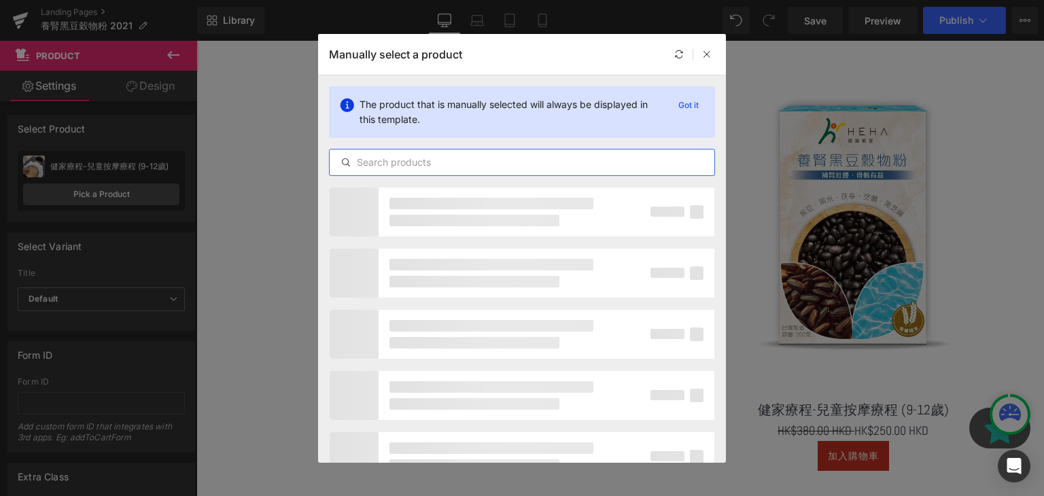
click at [438, 158] on input "text" at bounding box center [522, 162] width 385 height 16
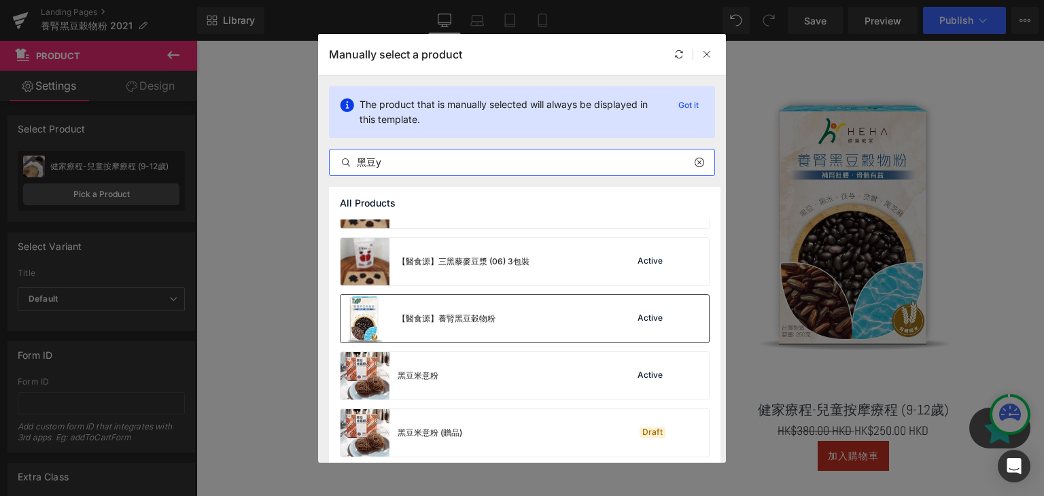
scroll to position [247, 0]
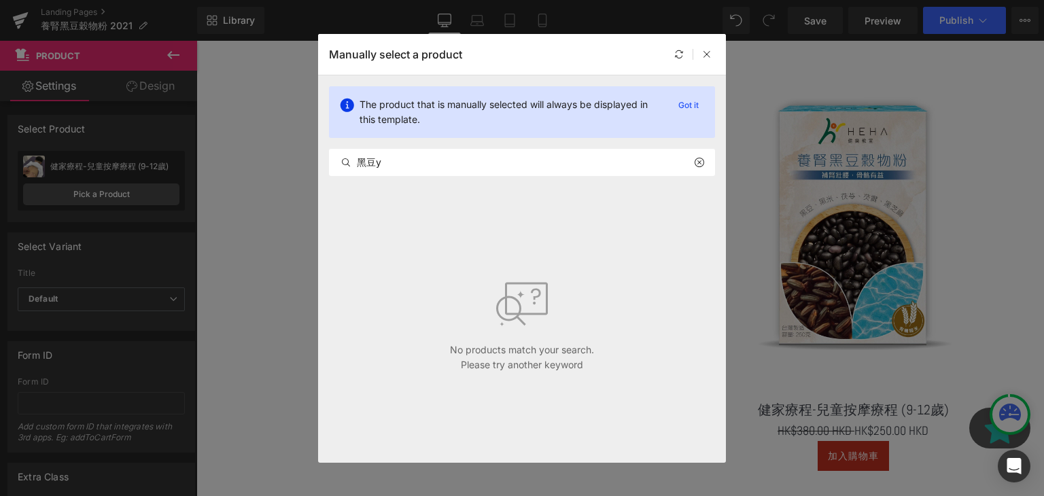
click at [599, 176] on div "The product that is manually selected will always be displayed in this template…" at bounding box center [522, 131] width 408 height 112
click at [566, 149] on div "黑豆y" at bounding box center [522, 162] width 386 height 27
click at [534, 164] on input "黑豆y" at bounding box center [522, 162] width 385 height 16
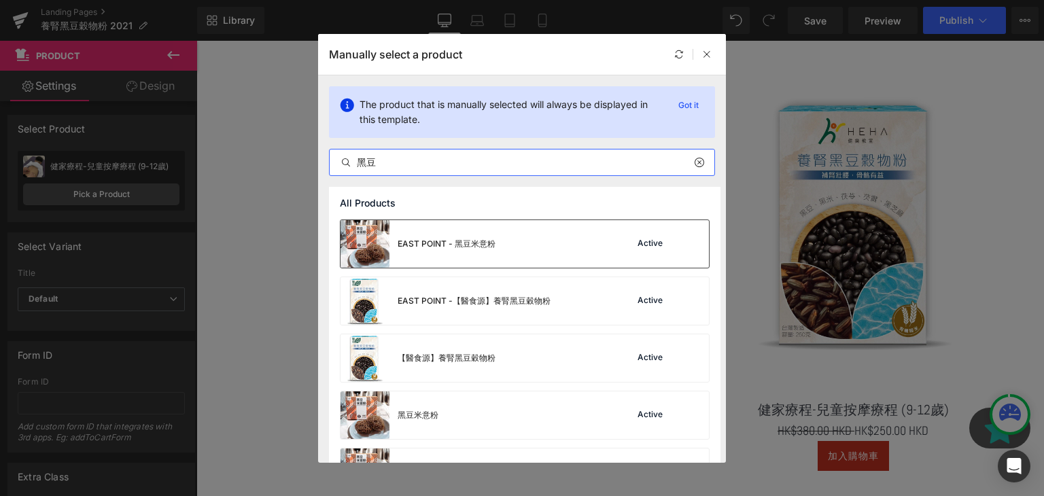
scroll to position [103, 0]
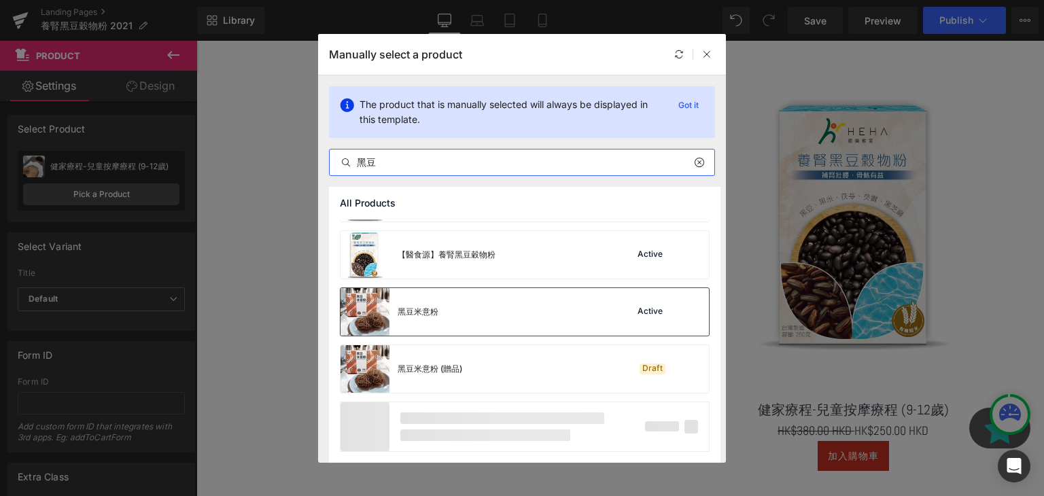
type input "黑豆"
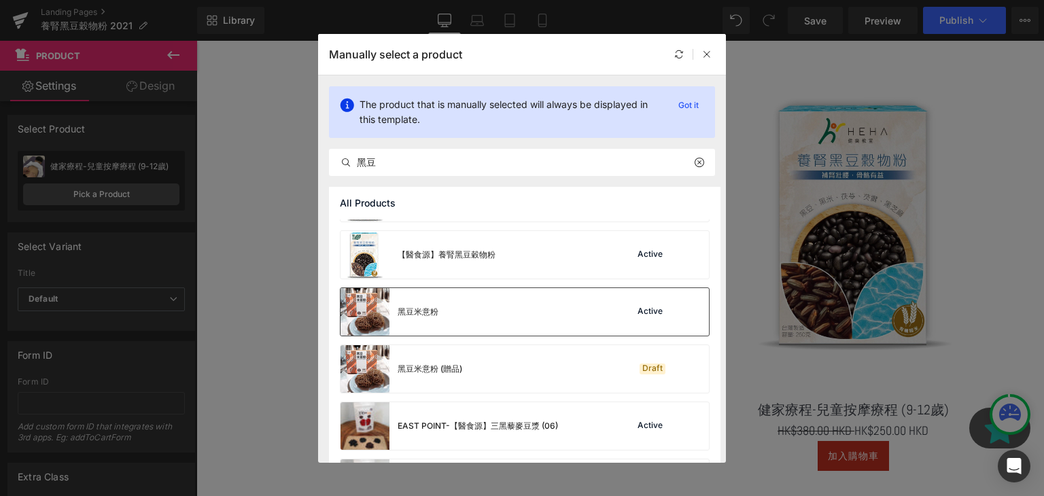
click at [440, 309] on div "黑豆米意粉 Active" at bounding box center [525, 312] width 369 height 48
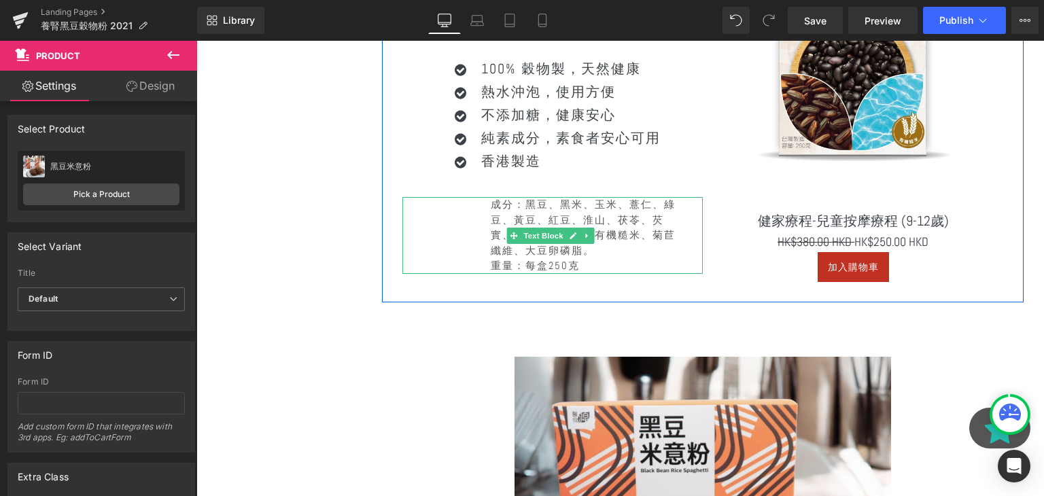
scroll to position [4198, 0]
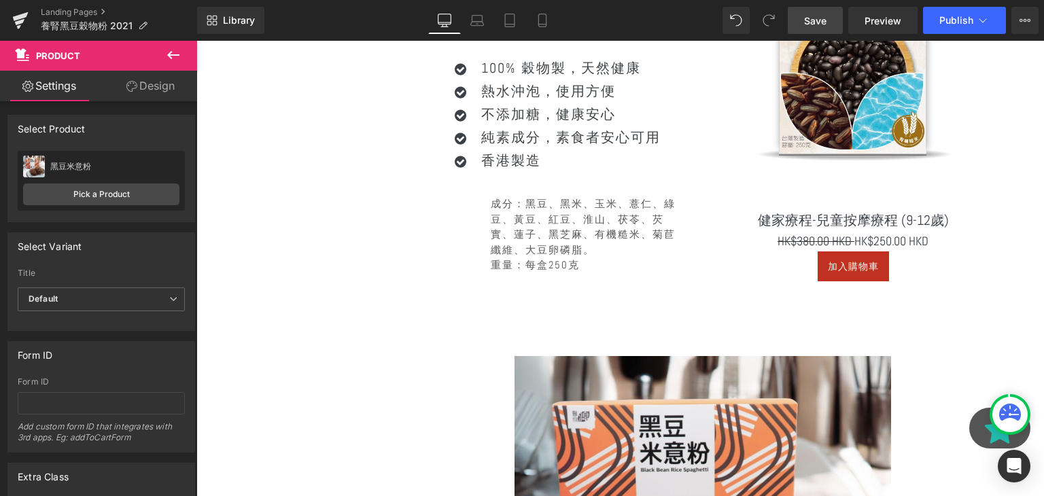
click at [828, 16] on link "Save" at bounding box center [815, 20] width 55 height 27
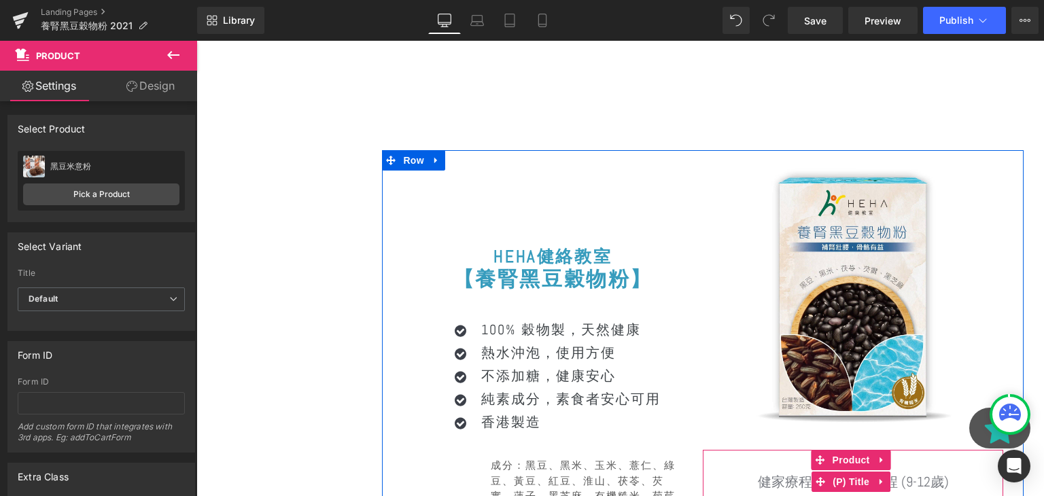
scroll to position [3935, 0]
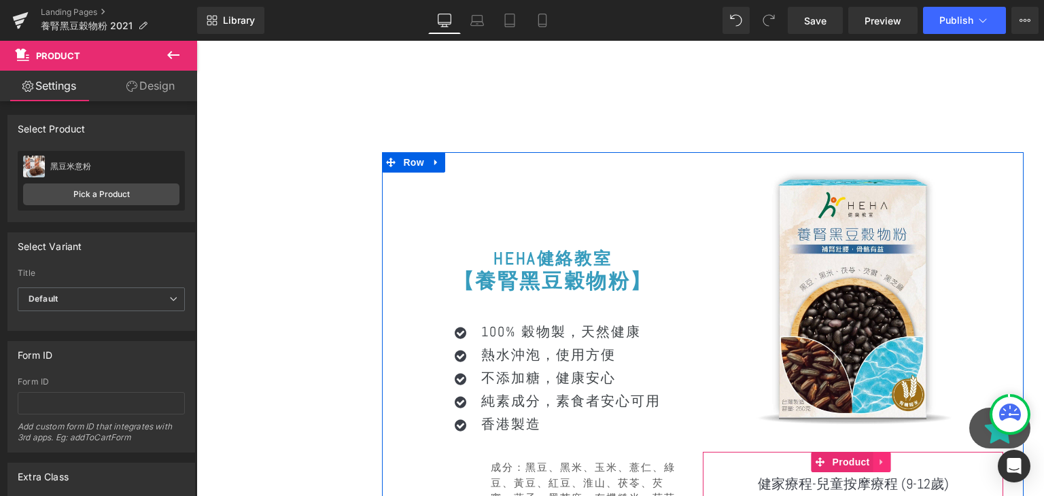
click at [880, 460] on icon at bounding box center [881, 463] width 3 height 6
click at [815, 452] on link "Product" at bounding box center [816, 462] width 62 height 20
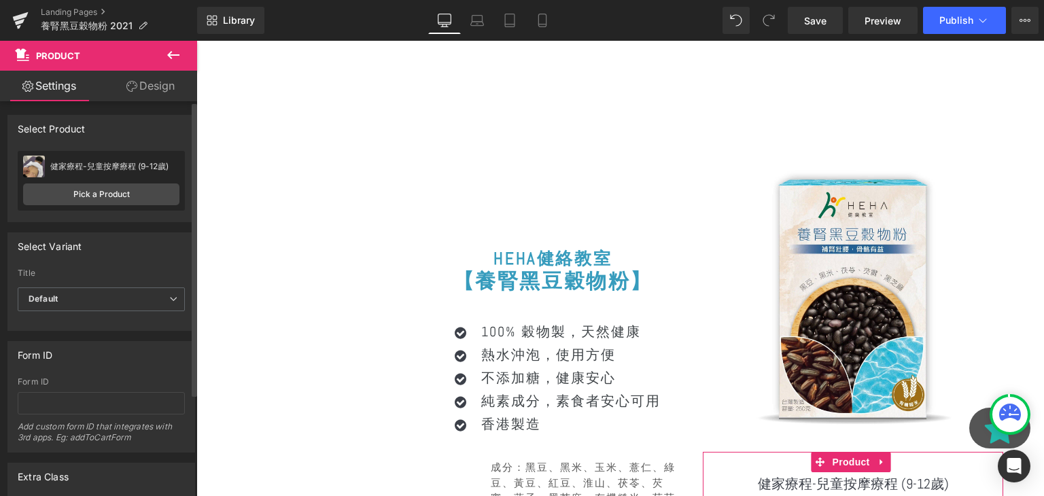
click at [133, 178] on div "健家療程-兒童按摩療程 (9-12歲) 健家療程-兒童按摩療程 (9-12歲) Pick a Product" at bounding box center [101, 181] width 167 height 60
click at [129, 187] on link "Pick a Product" at bounding box center [101, 195] width 156 height 22
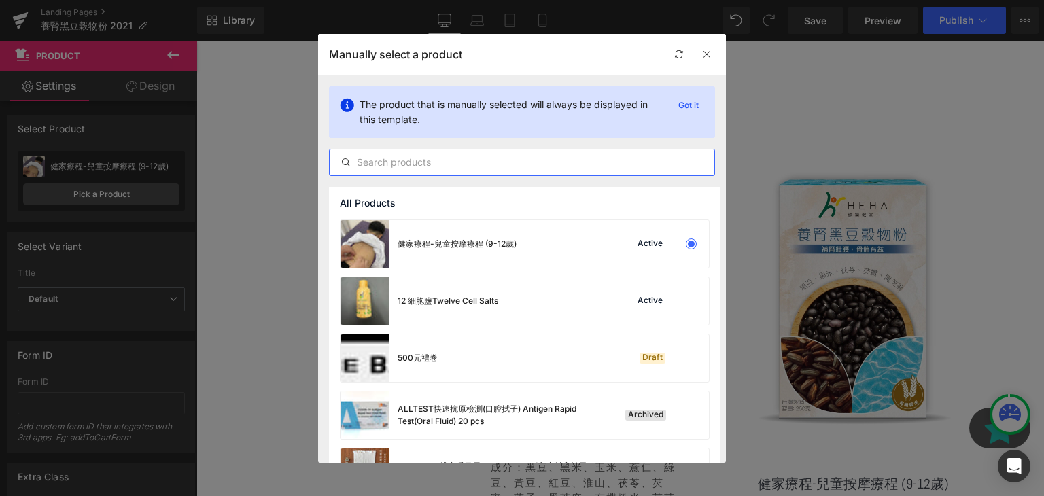
click at [428, 156] on input "text" at bounding box center [522, 162] width 385 height 16
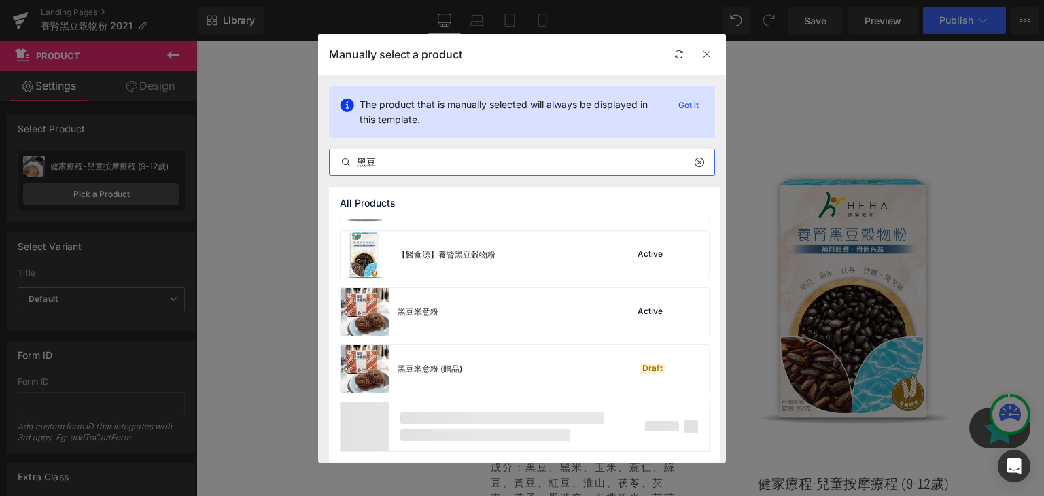
scroll to position [0, 0]
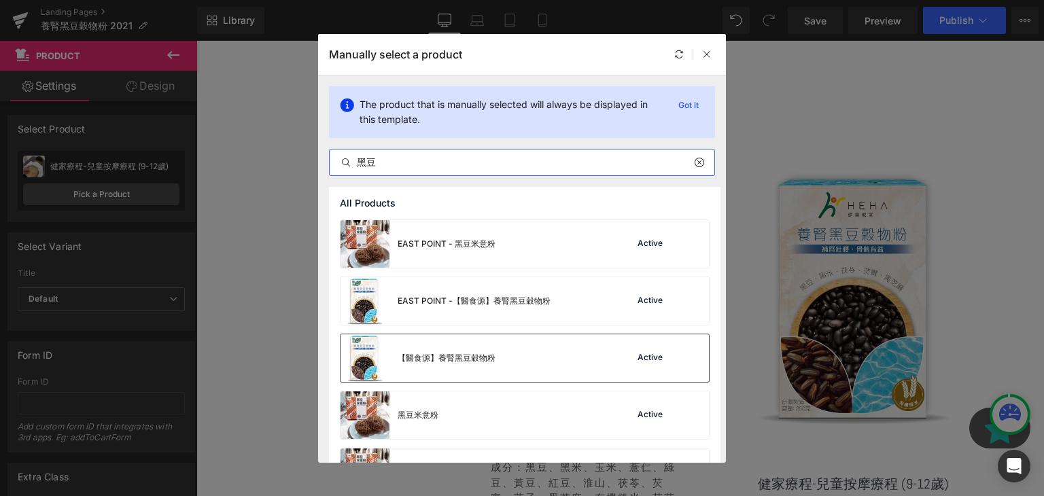
type input "黑豆"
click at [480, 346] on div "【醫食源】養腎黑豆穀物粉" at bounding box center [418, 359] width 155 height 48
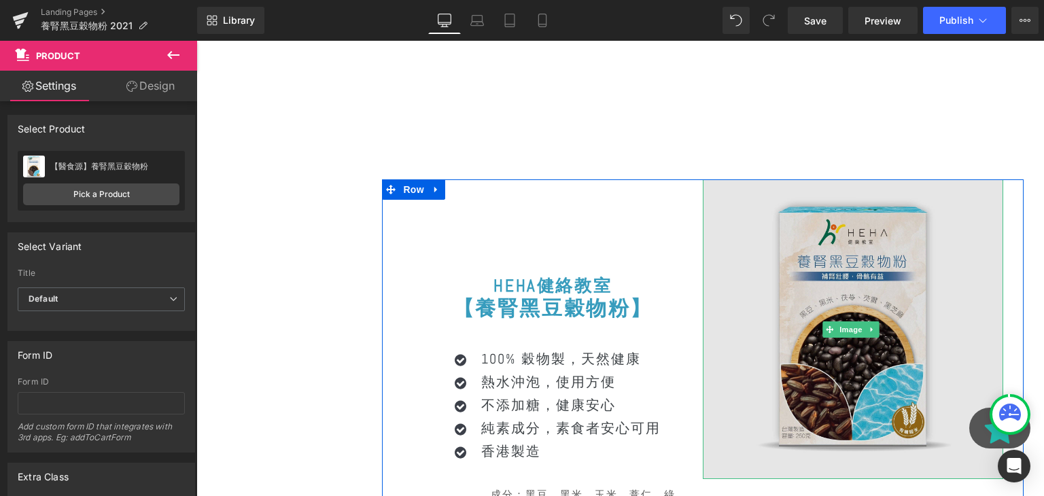
scroll to position [3908, 0]
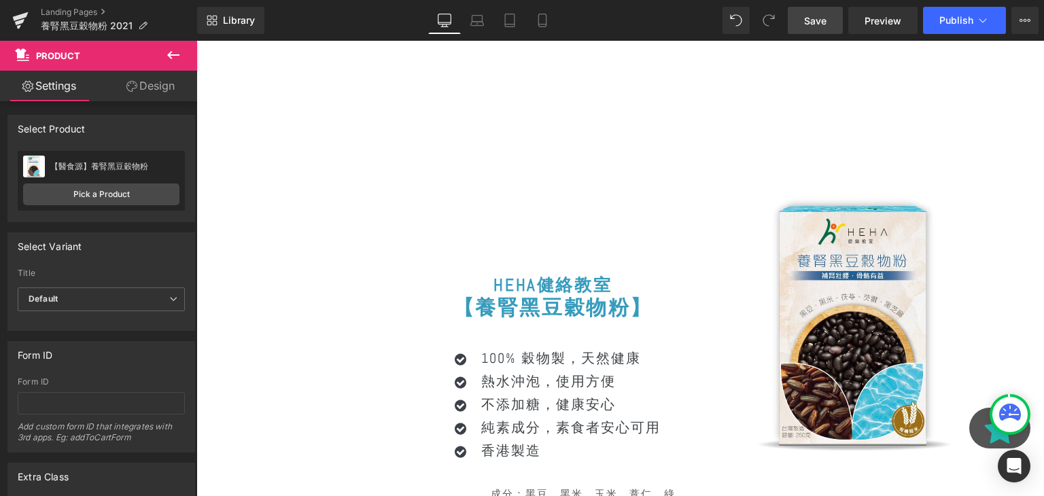
click at [825, 30] on link "Save" at bounding box center [815, 20] width 55 height 27
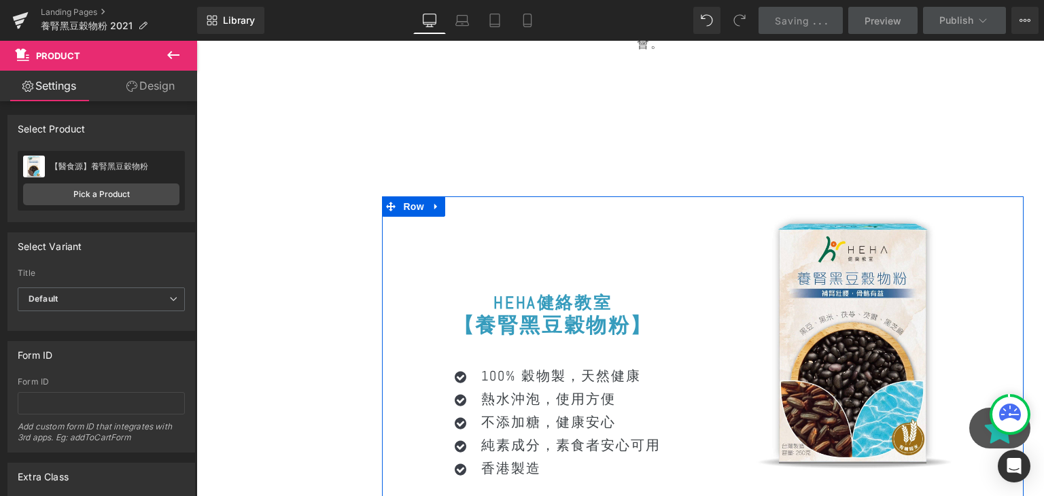
scroll to position [3889, 0]
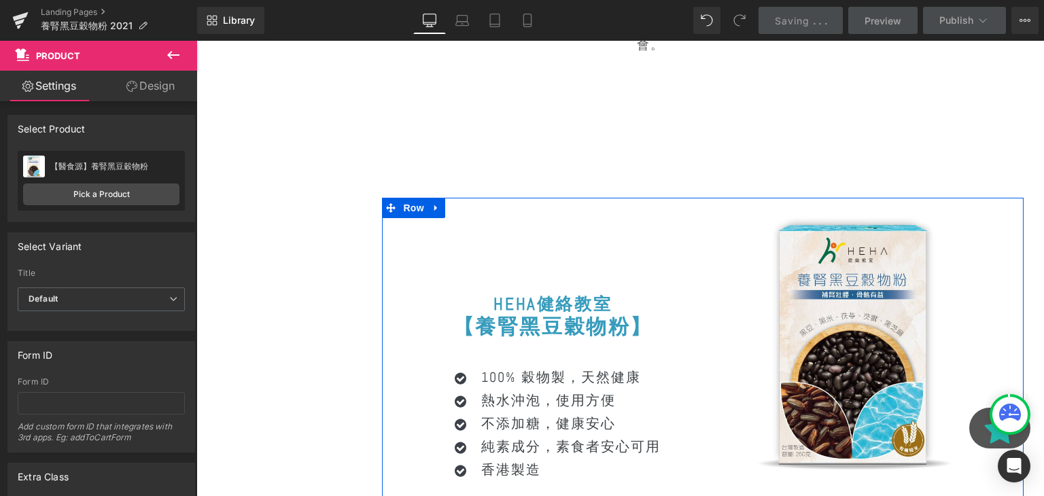
click at [628, 294] on h1 "HEHA健絡教室" at bounding box center [553, 304] width 301 height 20
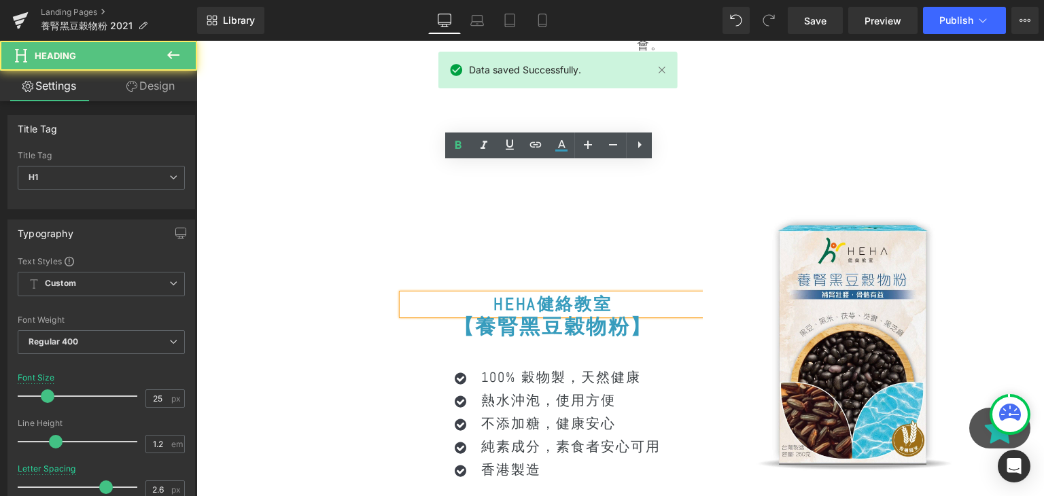
click at [596, 294] on font "HEHA健絡教室" at bounding box center [553, 304] width 118 height 21
click at [634, 294] on h1 "HEHA健絡教室" at bounding box center [553, 304] width 301 height 20
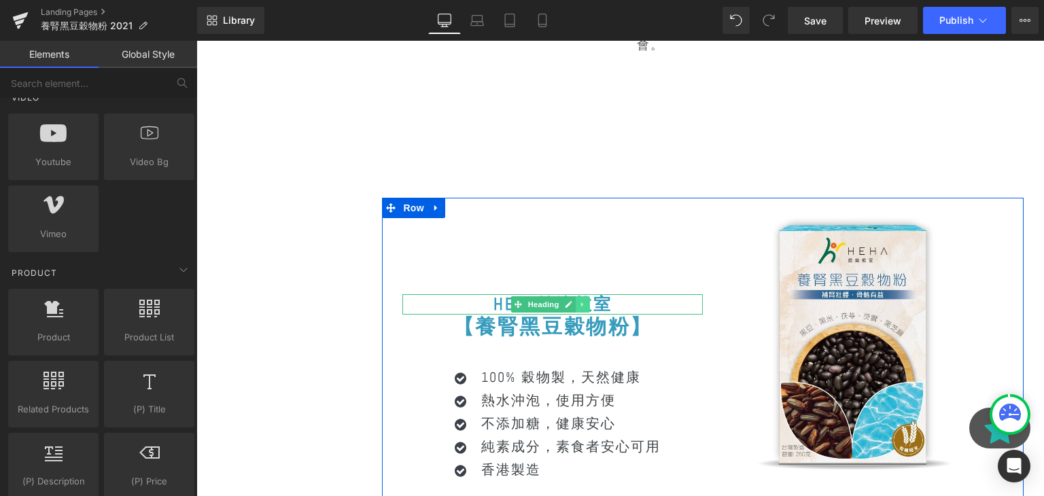
click at [584, 301] on icon at bounding box center [582, 305] width 7 height 8
click at [583, 296] on link at bounding box center [590, 304] width 14 height 16
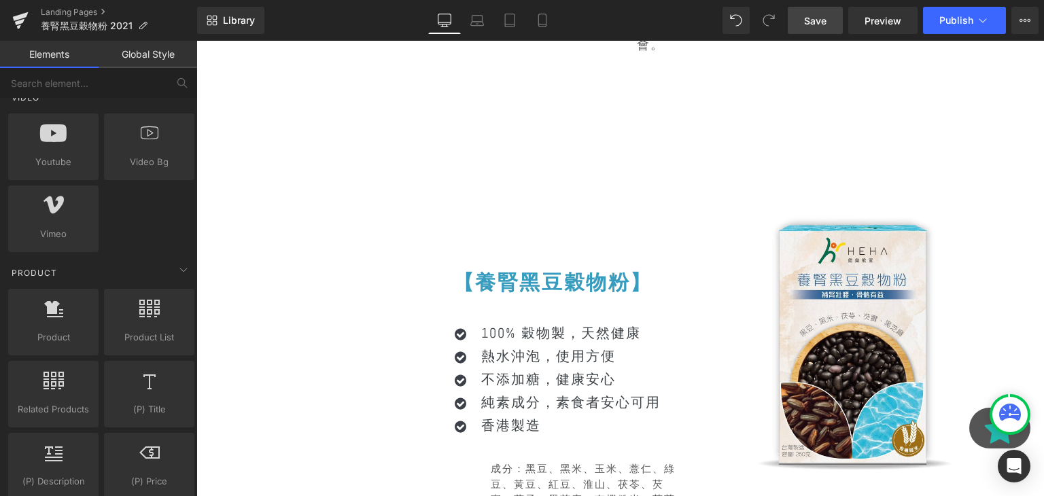
click at [800, 20] on link "Save" at bounding box center [815, 20] width 55 height 27
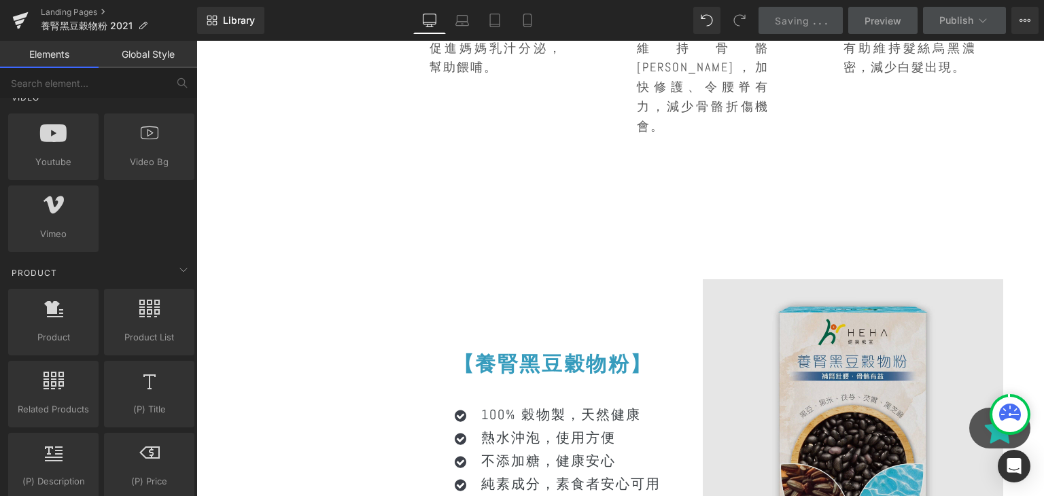
scroll to position [3807, 0]
click at [786, 279] on img at bounding box center [853, 429] width 301 height 301
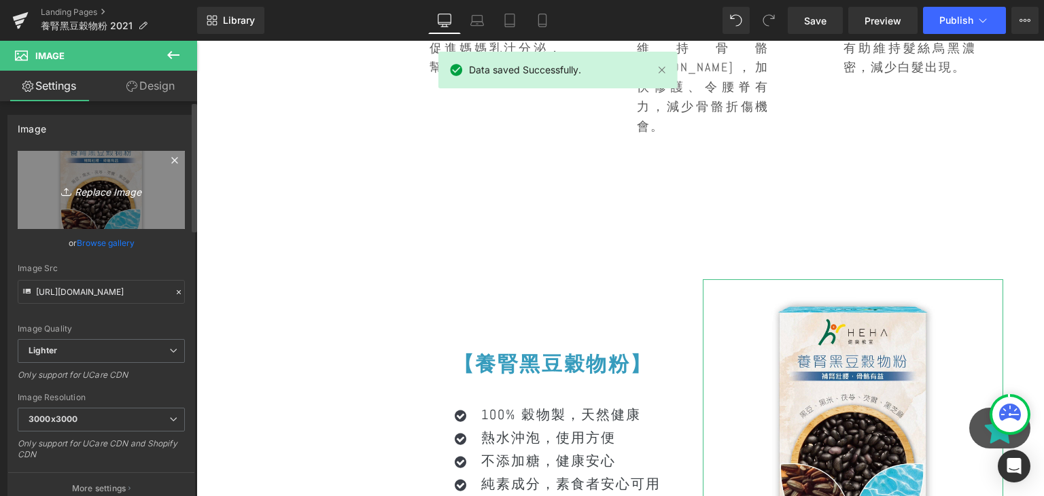
click at [169, 209] on link "Replace Image" at bounding box center [101, 190] width 167 height 78
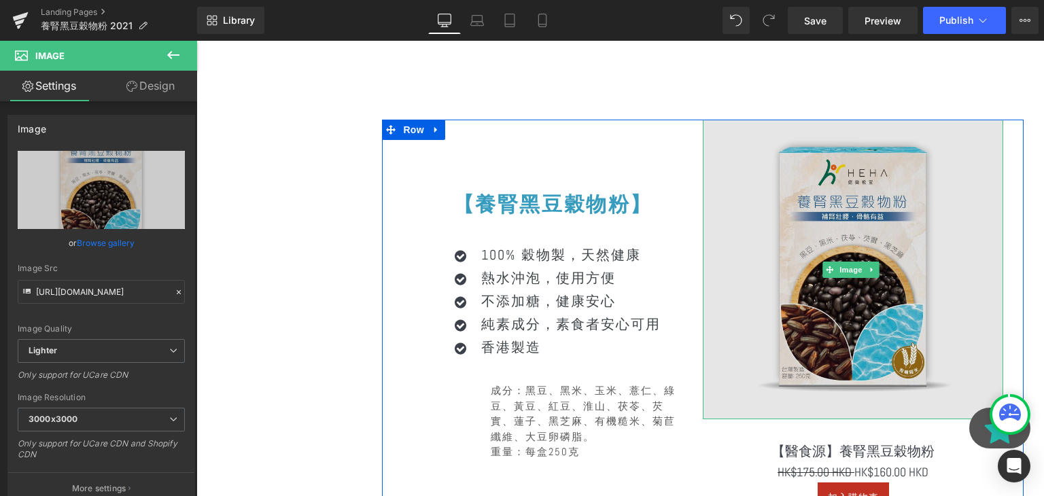
scroll to position [3924, 0]
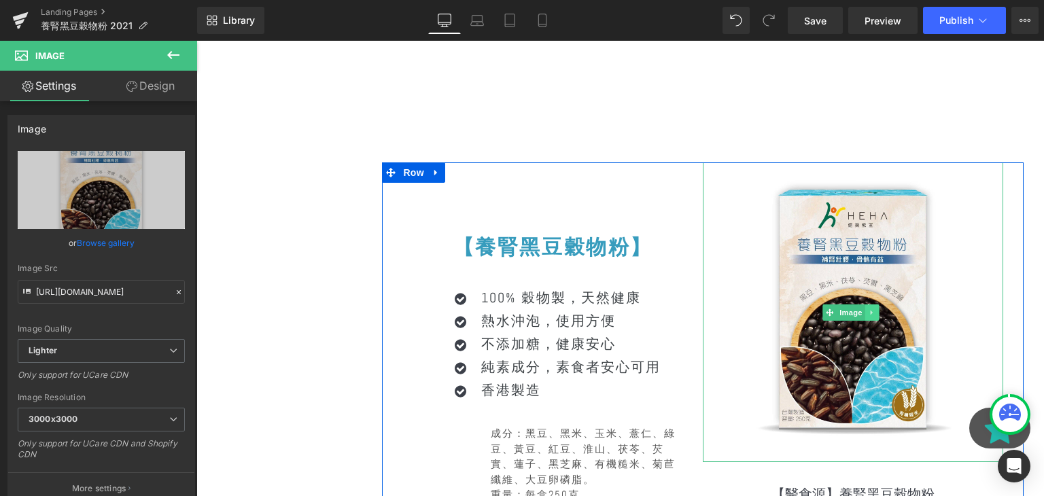
click at [869, 309] on icon at bounding box center [872, 313] width 7 height 8
click at [876, 309] on icon at bounding box center [879, 312] width 7 height 7
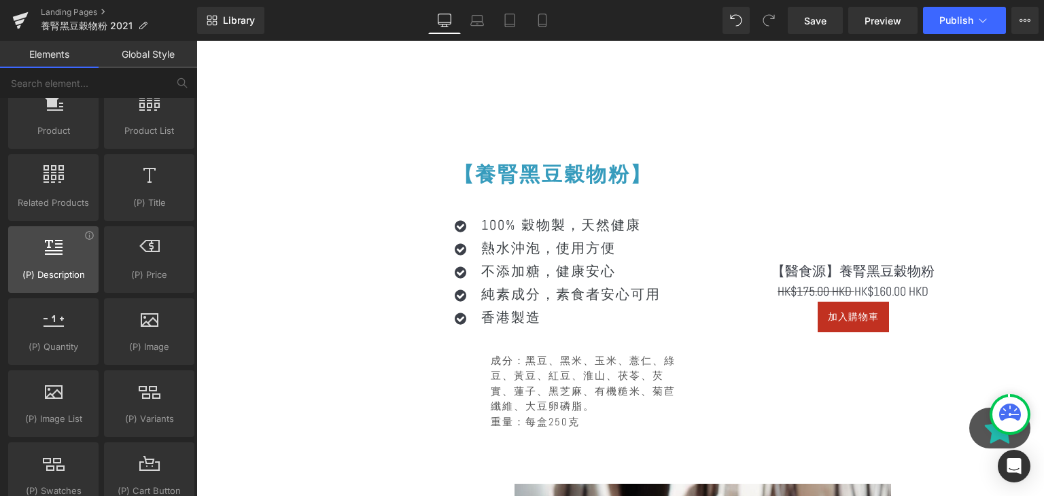
scroll to position [1133, 0]
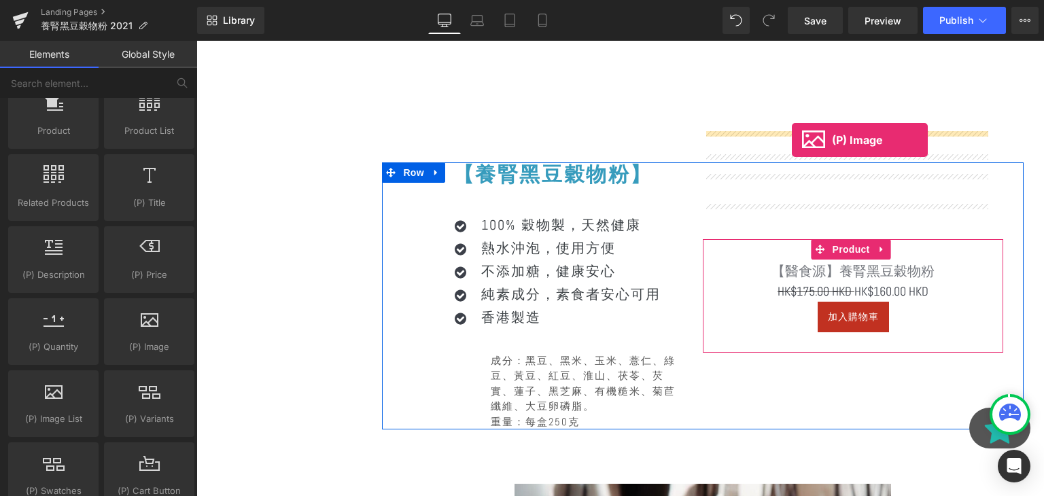
drag, startPoint x: 333, startPoint y: 381, endPoint x: 792, endPoint y: 139, distance: 519.2
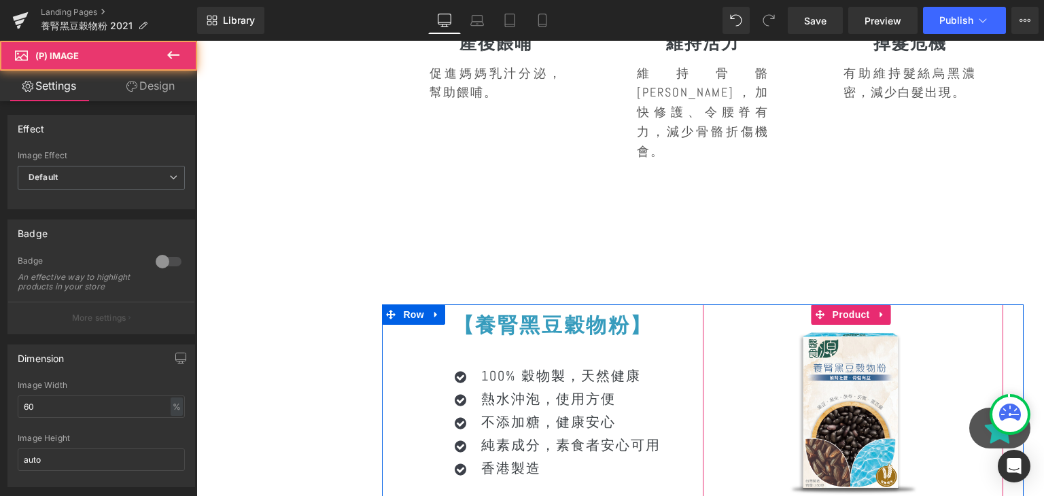
scroll to position [3783, 0]
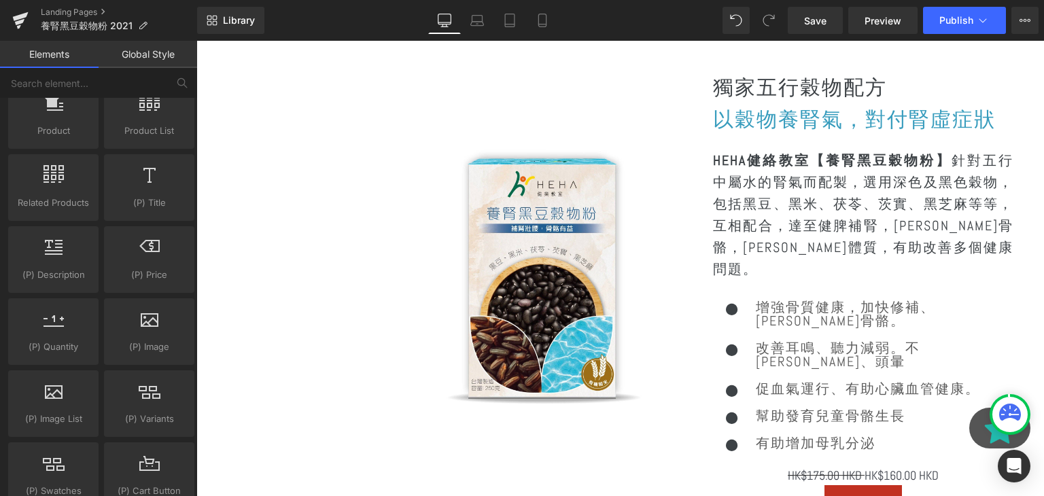
scroll to position [1612, 0]
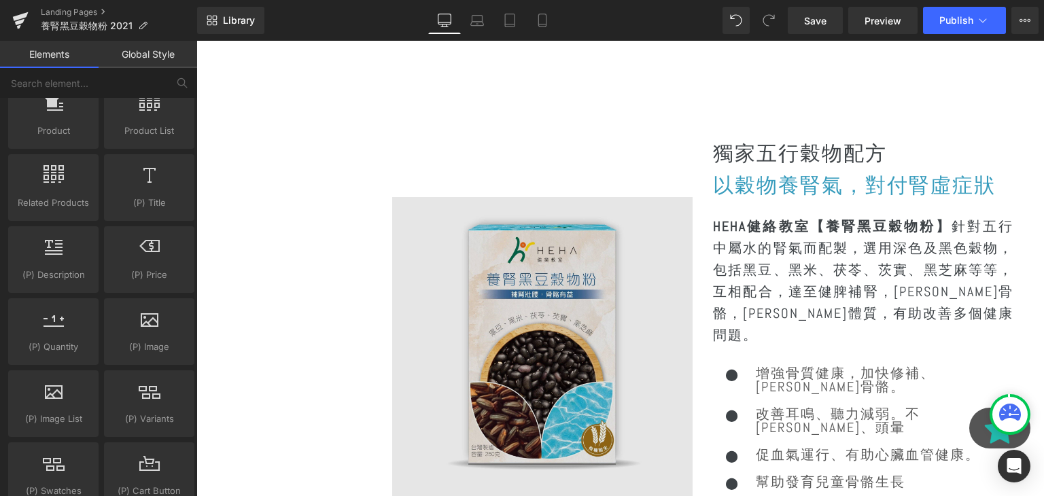
click at [575, 273] on img at bounding box center [542, 347] width 301 height 301
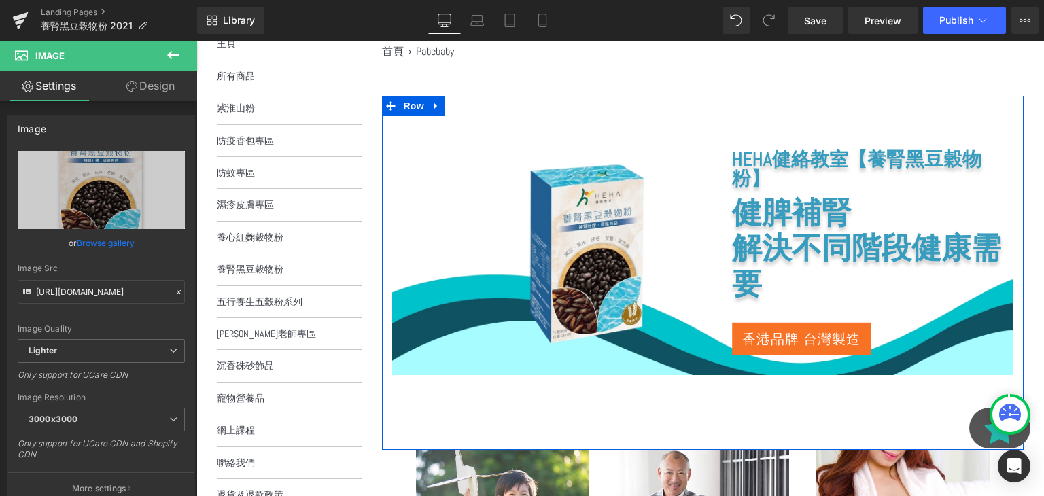
scroll to position [222, 0]
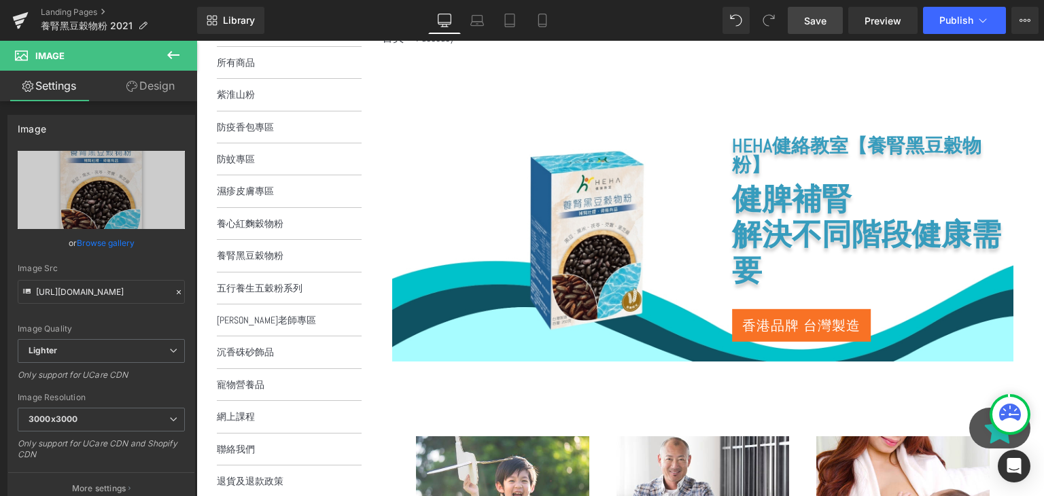
click at [810, 27] on span "Save" at bounding box center [815, 21] width 22 height 14
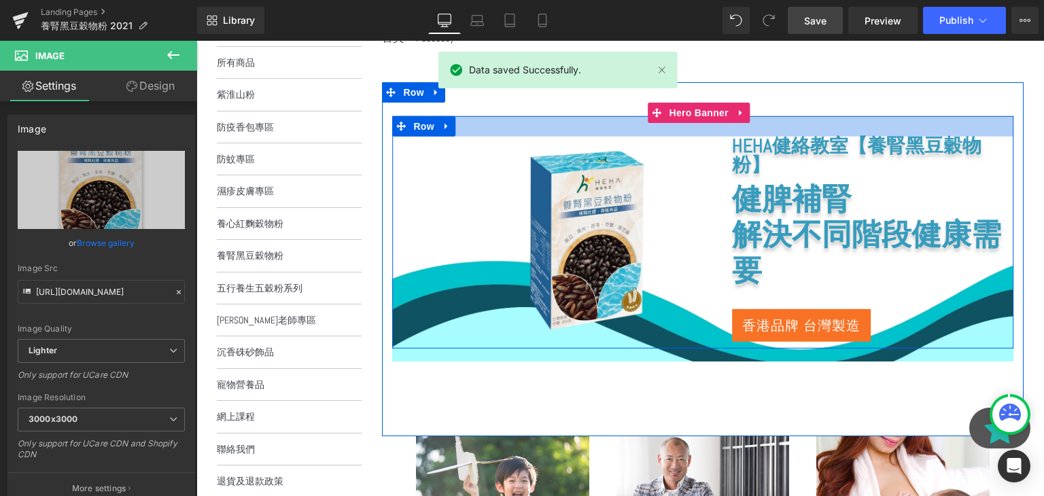
click at [772, 136] on div "HEHA健絡教室 【養腎黑豆穀物粉】 Heading" at bounding box center [872, 158] width 281 height 45
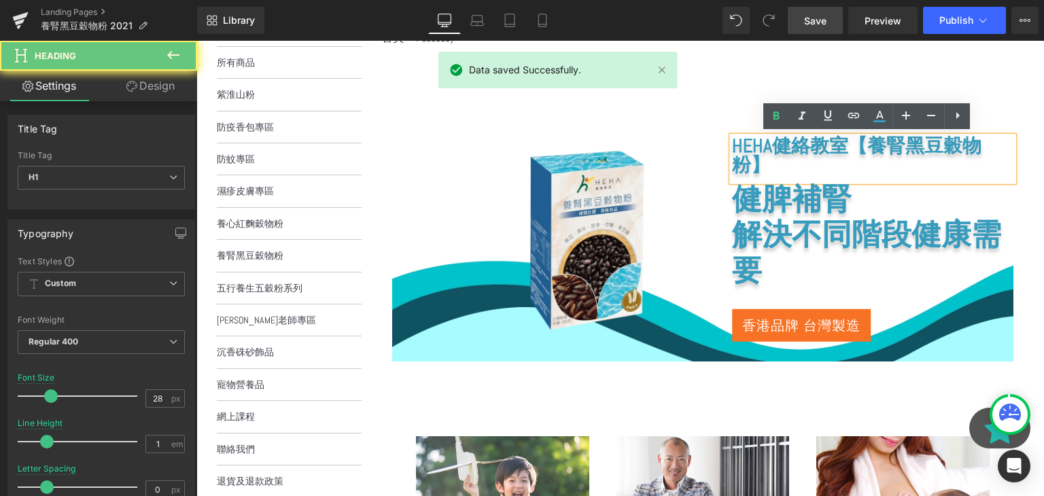
click at [800, 150] on font "HEHA健絡教室" at bounding box center [790, 145] width 116 height 24
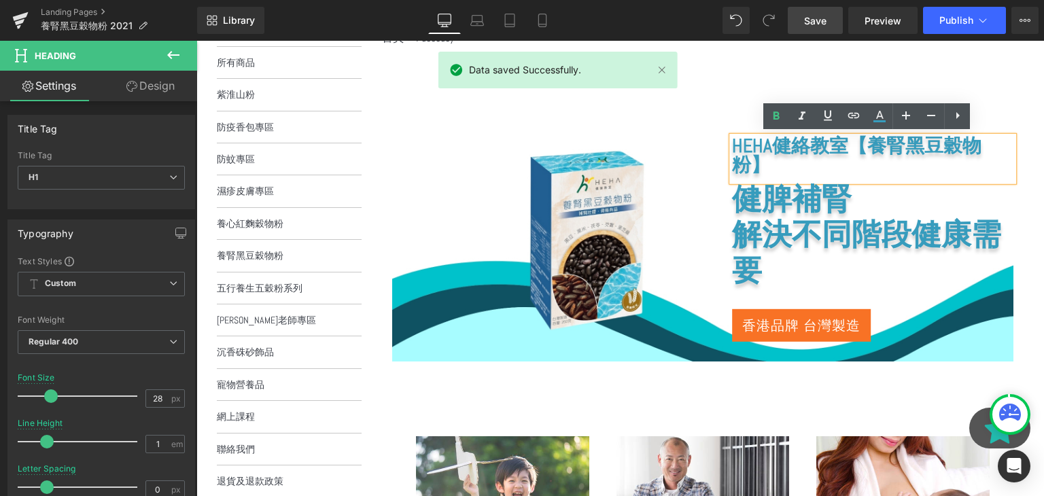
click at [834, 145] on font "HEHA健絡教室" at bounding box center [790, 145] width 116 height 24
click at [855, 145] on font "【養腎黑豆穀物粉】" at bounding box center [857, 154] width 250 height 43
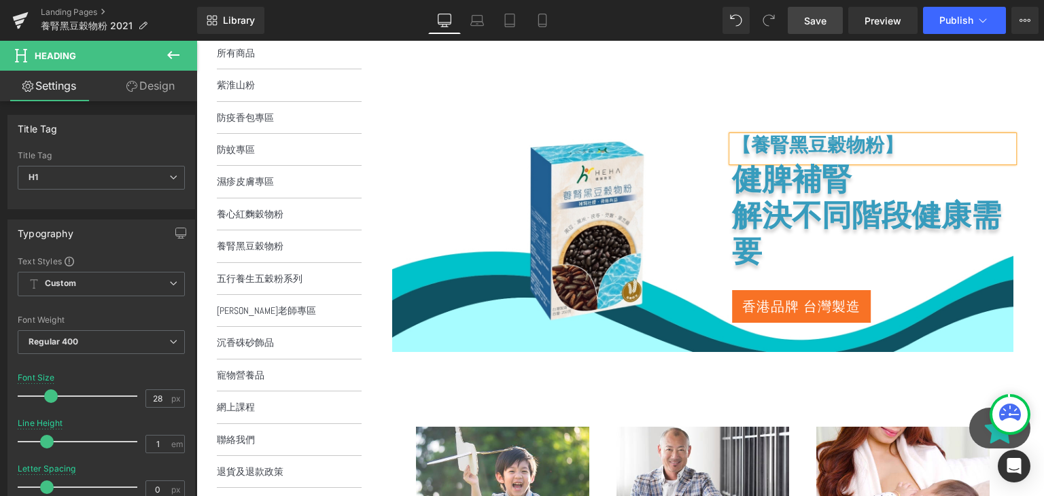
click at [590, 237] on div "【養腎黑豆穀物粉】 Heading 健脾補腎 解決不同階段健康需要 Heading 香港品牌 台灣製造 Button Row" at bounding box center [702, 223] width 621 height 233
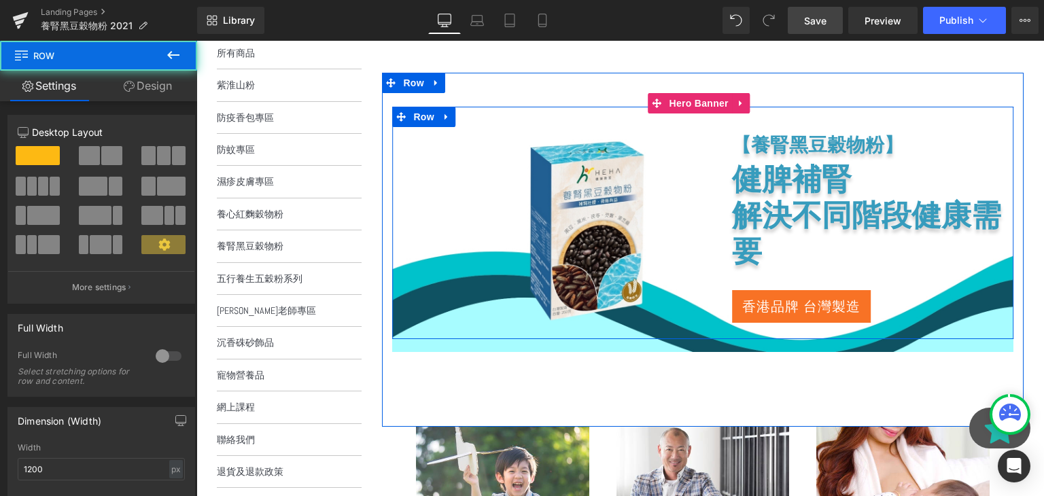
click at [564, 241] on div "【養腎黑豆穀物粉】 Heading 健脾補腎 解決不同階段健康需要 Heading 香港品牌 台灣製造 Button Row" at bounding box center [702, 223] width 621 height 233
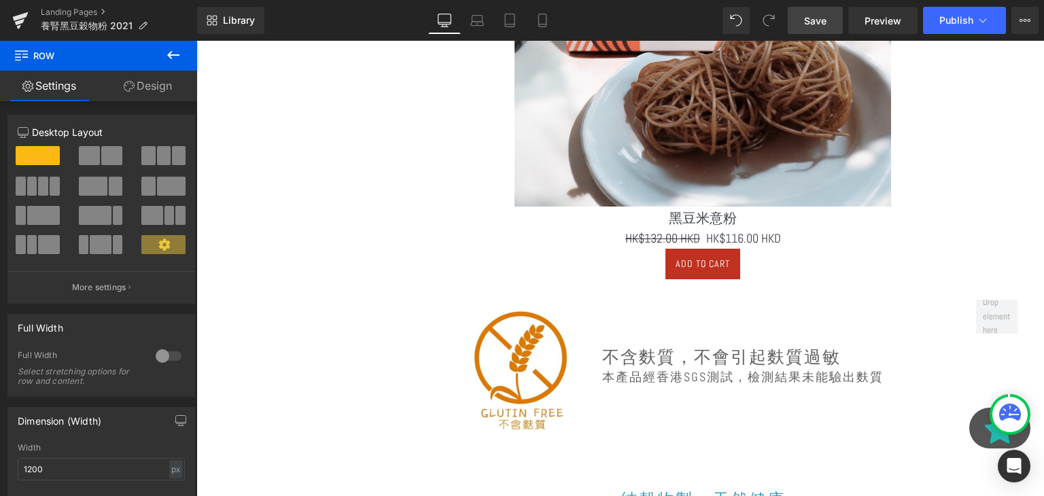
scroll to position [4706, 0]
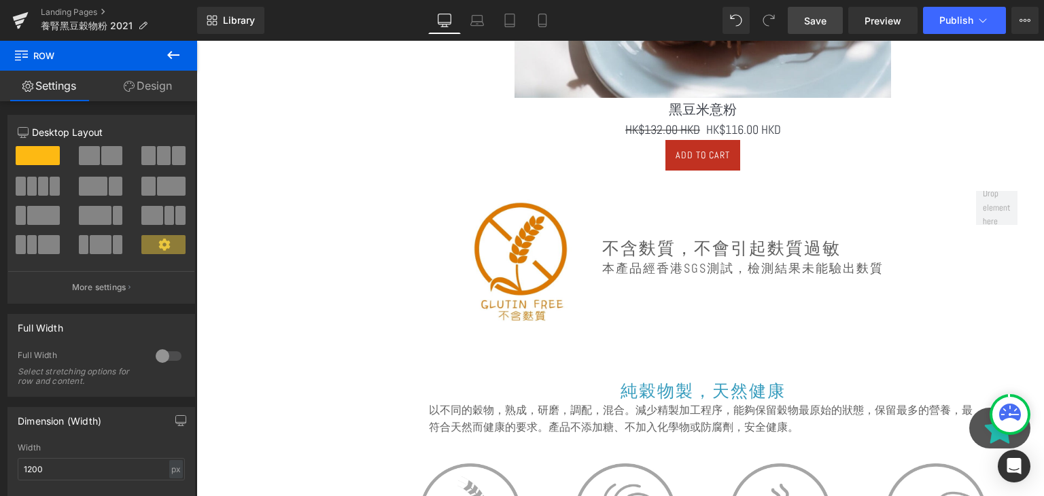
click at [809, 17] on span "Save" at bounding box center [815, 21] width 22 height 14
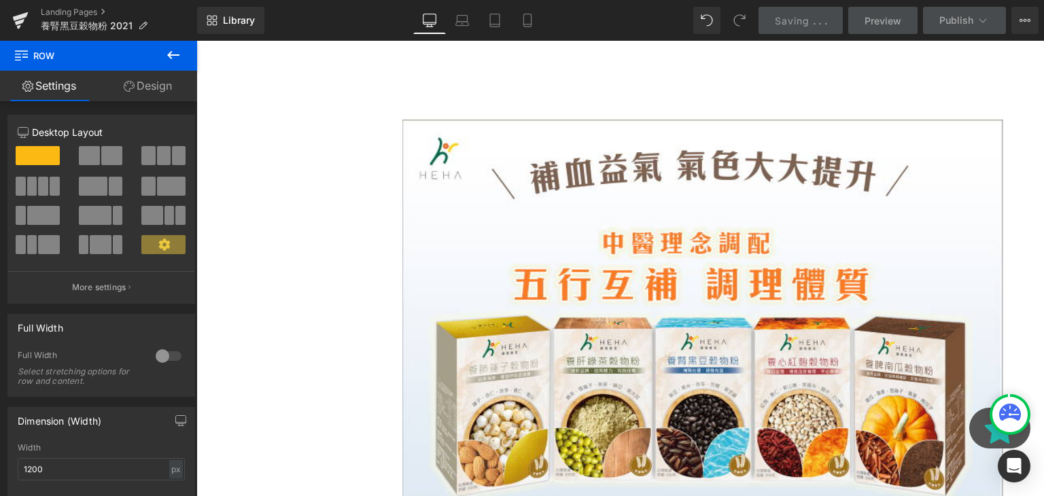
scroll to position [6048, 0]
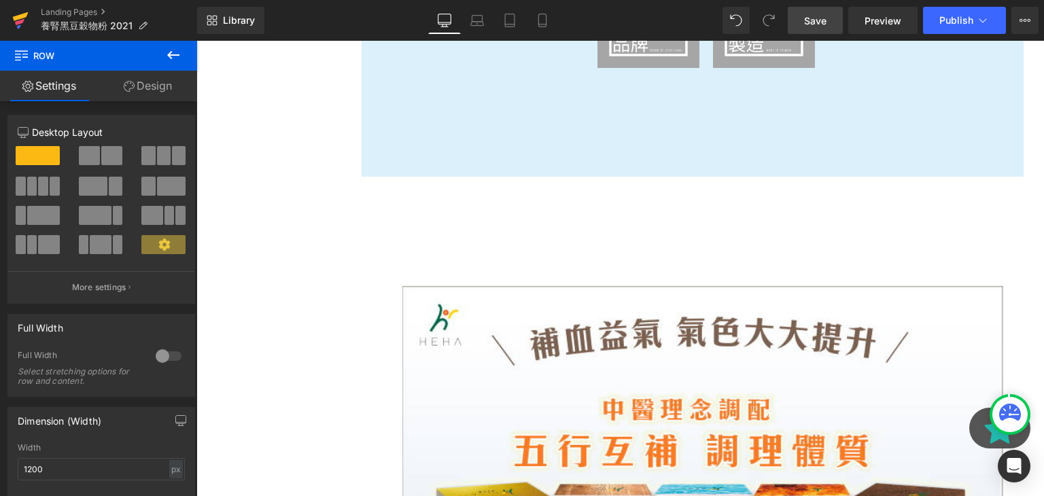
click at [22, 23] on icon at bounding box center [20, 20] width 16 height 34
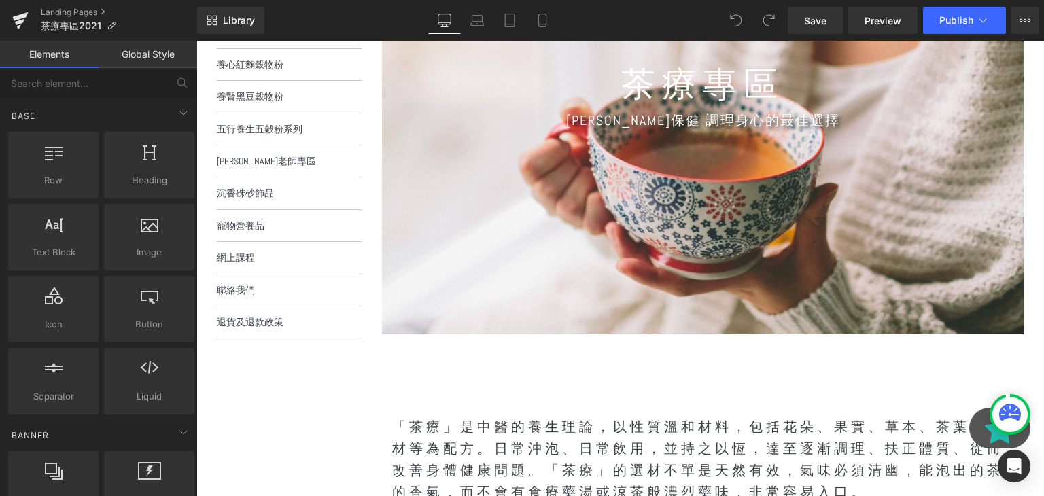
scroll to position [217, 0]
